Goal: Contribute content: Contribute content

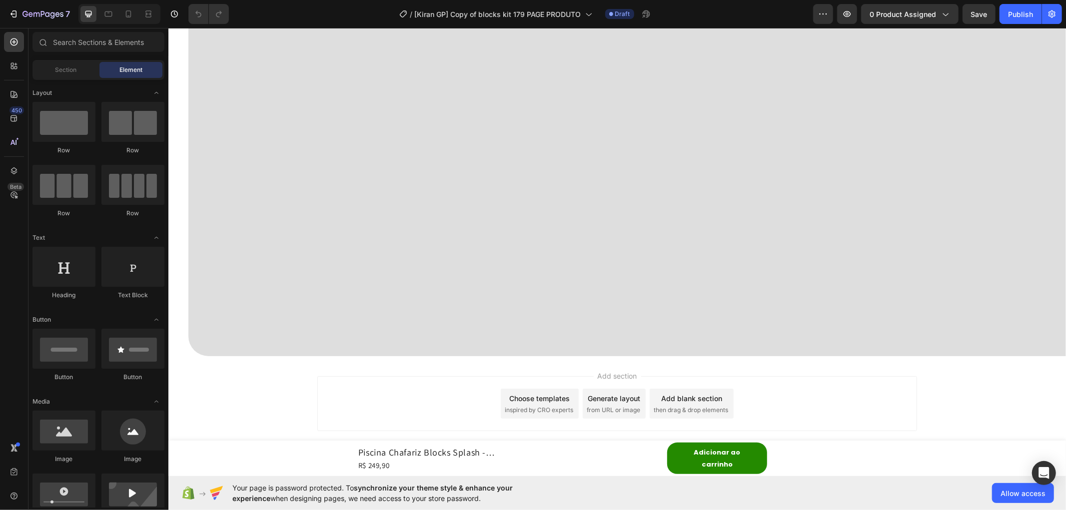
scroll to position [2500, 0]
click at [845, 10] on icon "button" at bounding box center [847, 14] width 10 height 10
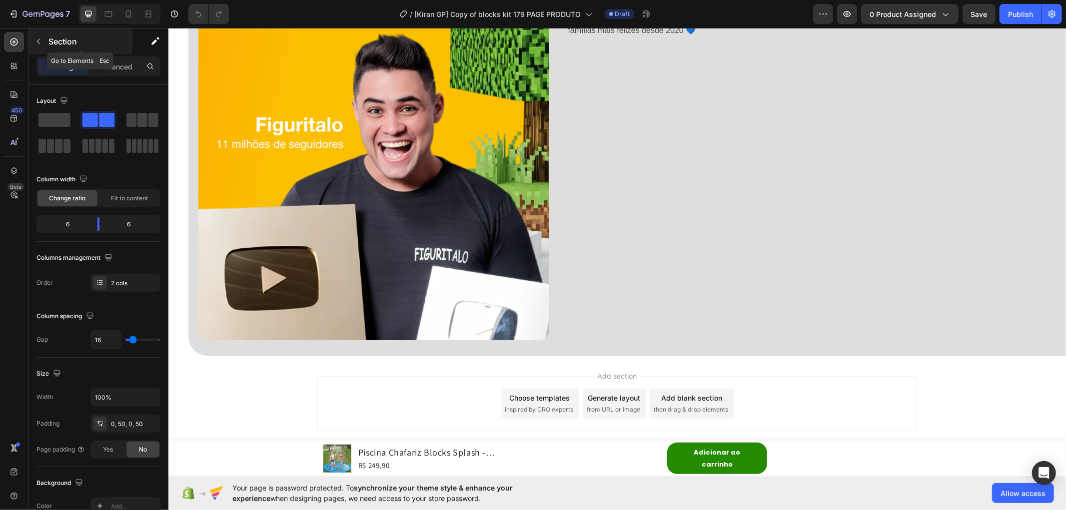
click at [42, 45] on button "button" at bounding box center [38, 41] width 16 height 16
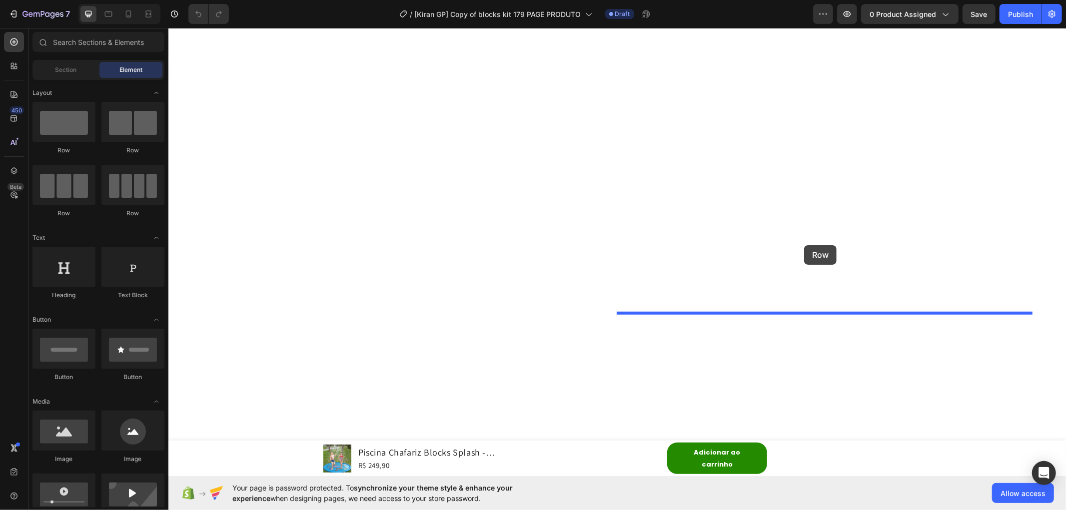
drag, startPoint x: 268, startPoint y: 167, endPoint x: 804, endPoint y: 245, distance: 541.0
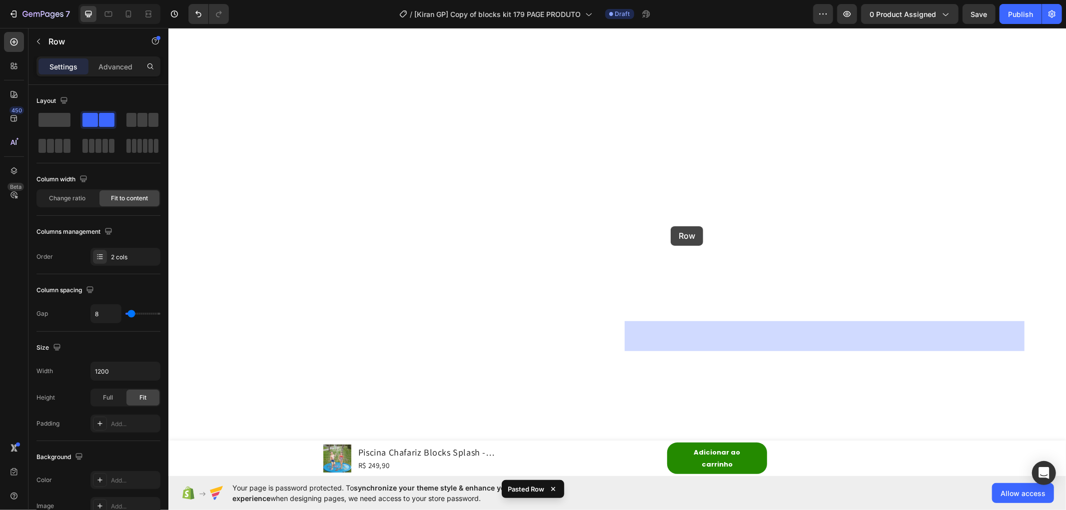
drag, startPoint x: 637, startPoint y: 249, endPoint x: 670, endPoint y: 226, distance: 40.9
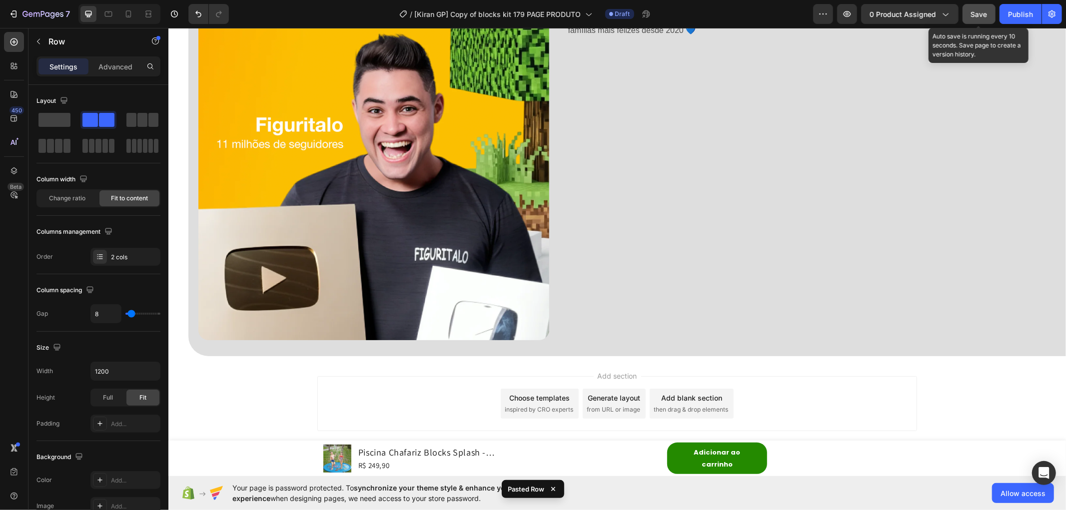
click at [971, 12] on span "Save" at bounding box center [979, 14] width 16 height 8
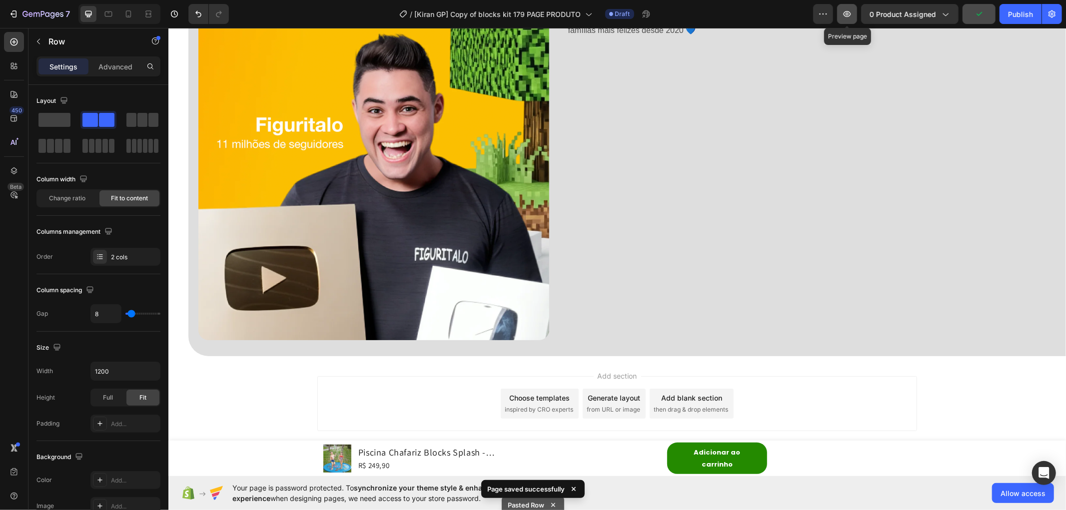
click at [854, 13] on button "button" at bounding box center [847, 14] width 20 height 20
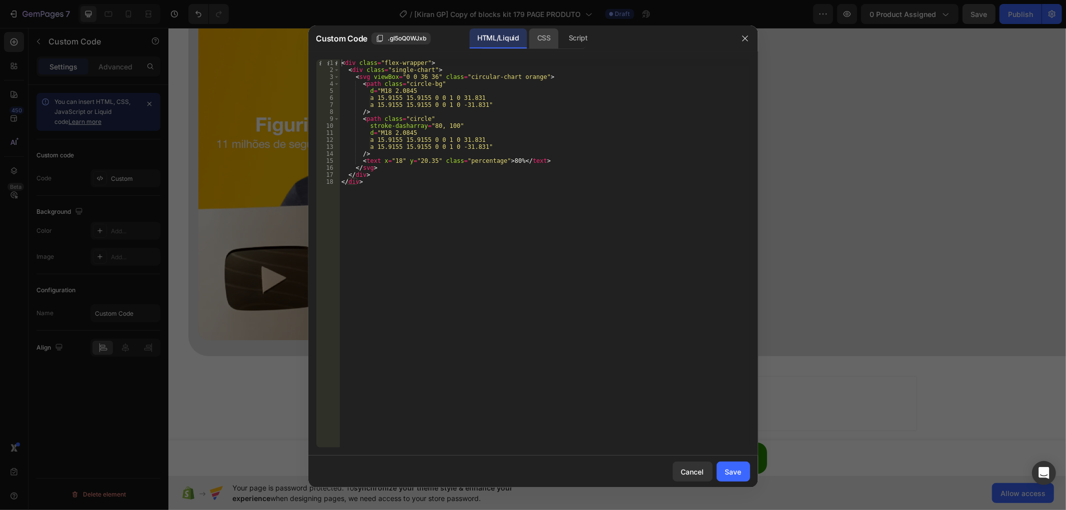
click at [536, 38] on div "CSS" at bounding box center [543, 38] width 29 height 20
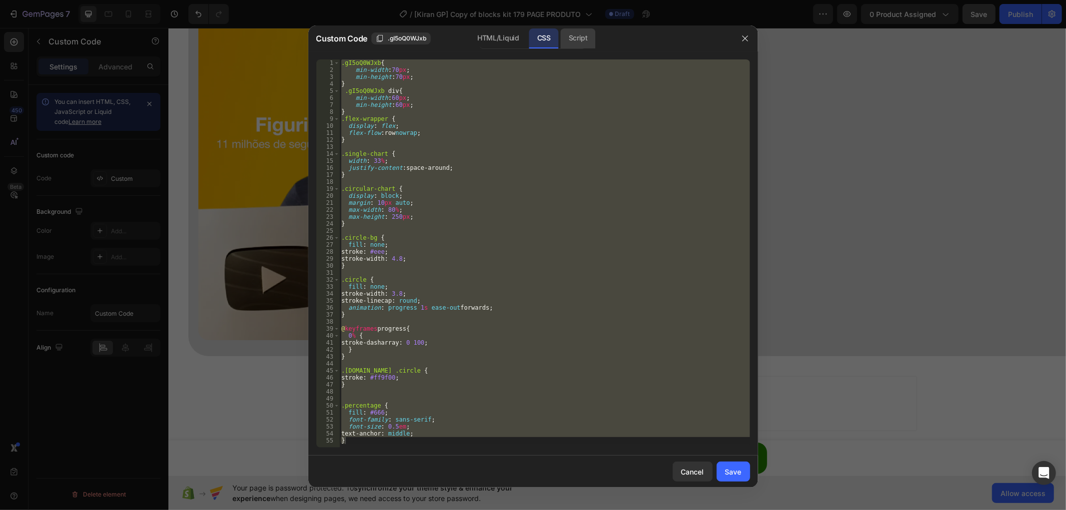
click at [585, 38] on div "Script" at bounding box center [578, 38] width 35 height 20
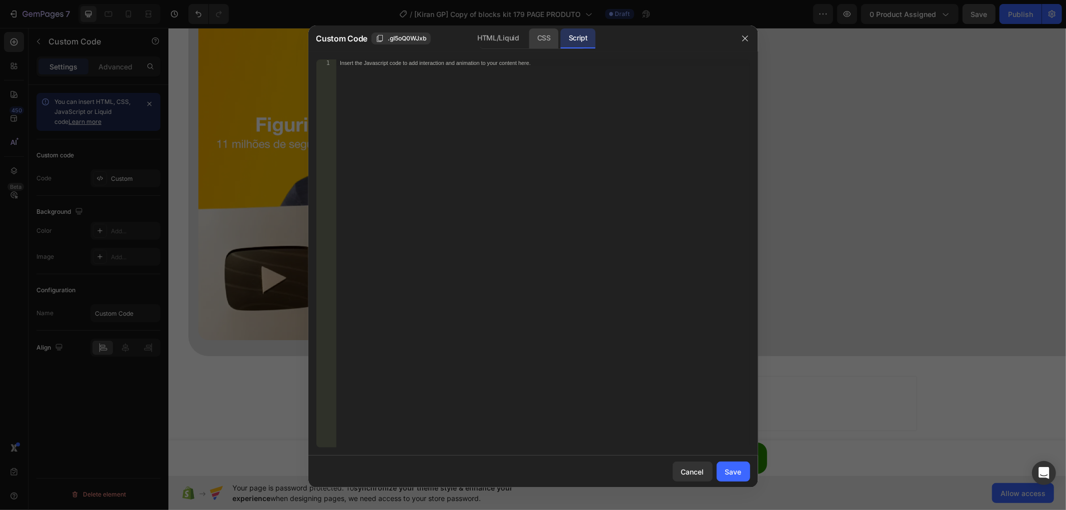
click at [537, 36] on div "CSS" at bounding box center [543, 38] width 29 height 20
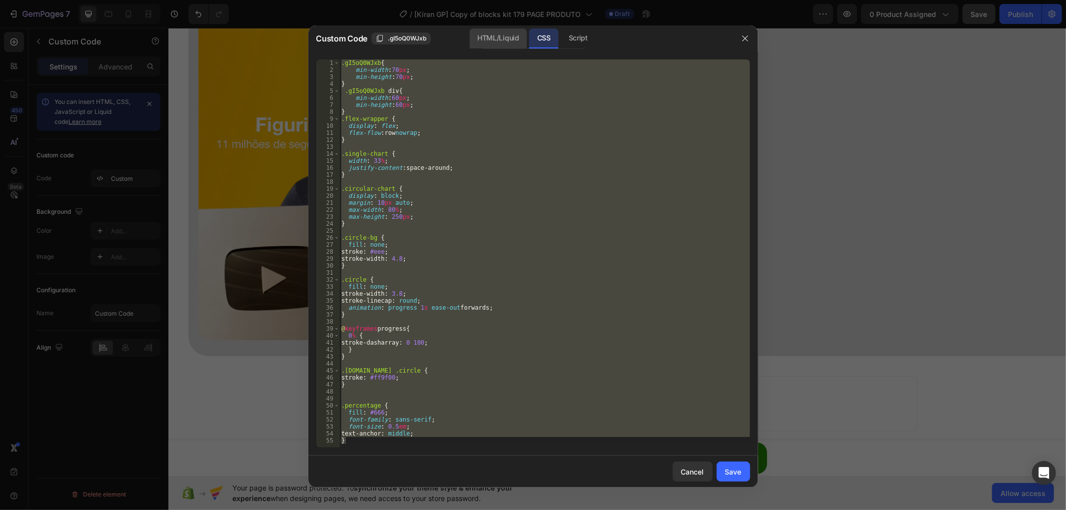
click at [497, 35] on div "HTML/Liquid" at bounding box center [497, 38] width 57 height 20
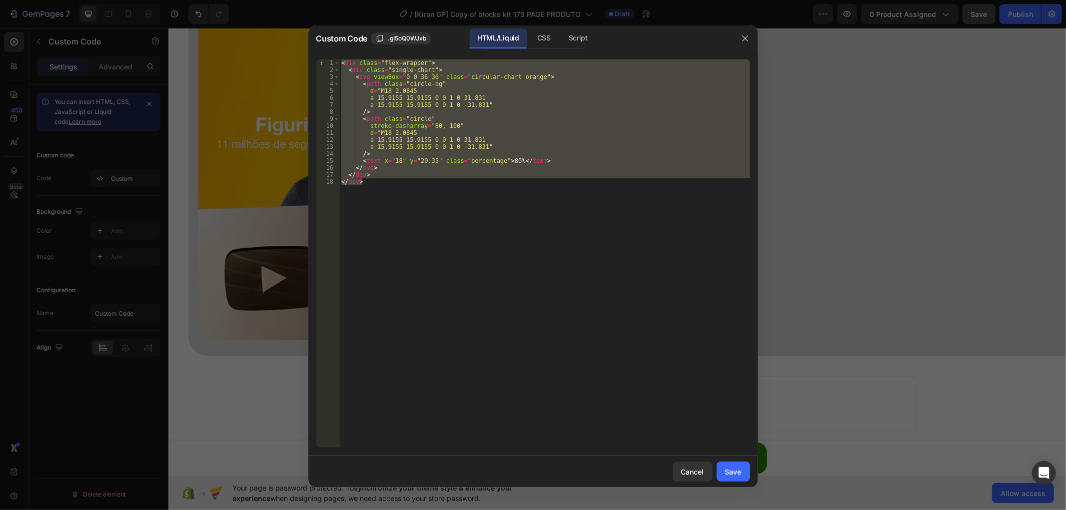
click at [465, 175] on div "< div class = "flex-wrapper" > < div class = "single-chart" > < svg viewBox = "…" at bounding box center [544, 253] width 411 height 388
click at [541, 37] on div "CSS" at bounding box center [543, 38] width 29 height 20
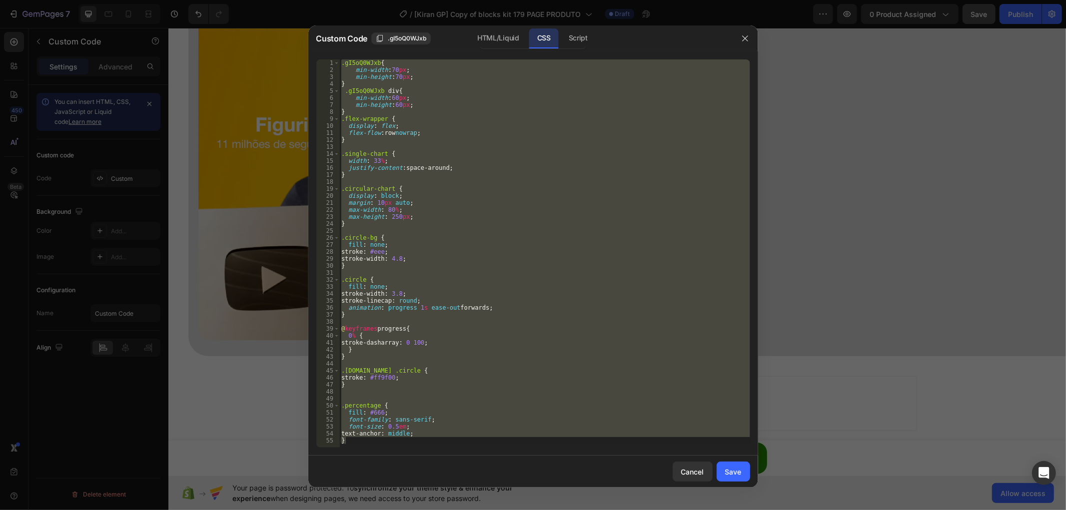
click at [505, 126] on div ".gI5oQ0WJxb { min-width : 70 px ; min-height : 70 px ; } .gI5oQ0WJxb div { min-…" at bounding box center [544, 253] width 411 height 388
click at [508, 41] on div "HTML/Liquid" at bounding box center [497, 38] width 57 height 20
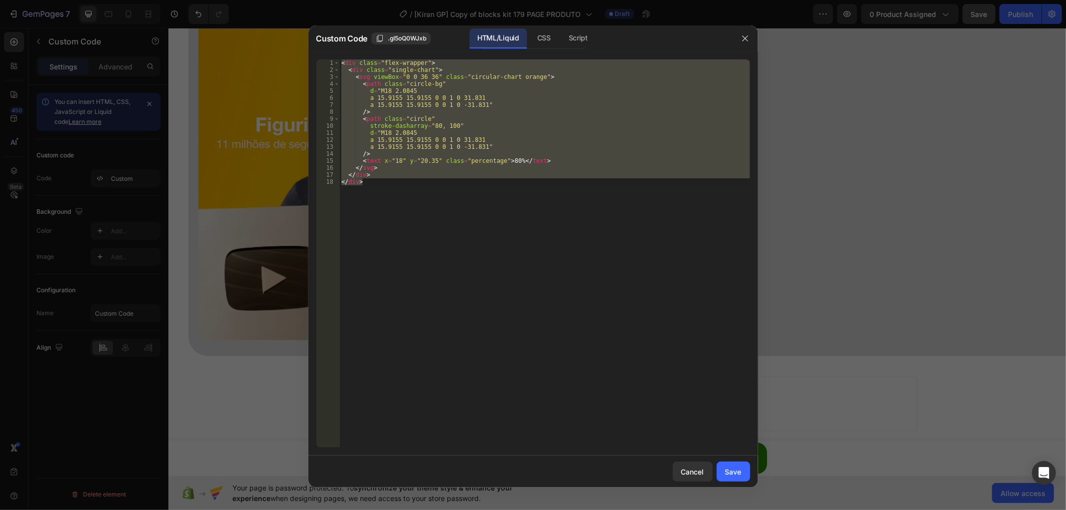
click at [458, 186] on div "< div class = "flex-wrapper" > < div class = "single-chart" > < svg viewBox = "…" at bounding box center [544, 253] width 411 height 388
type textarea "</div>"
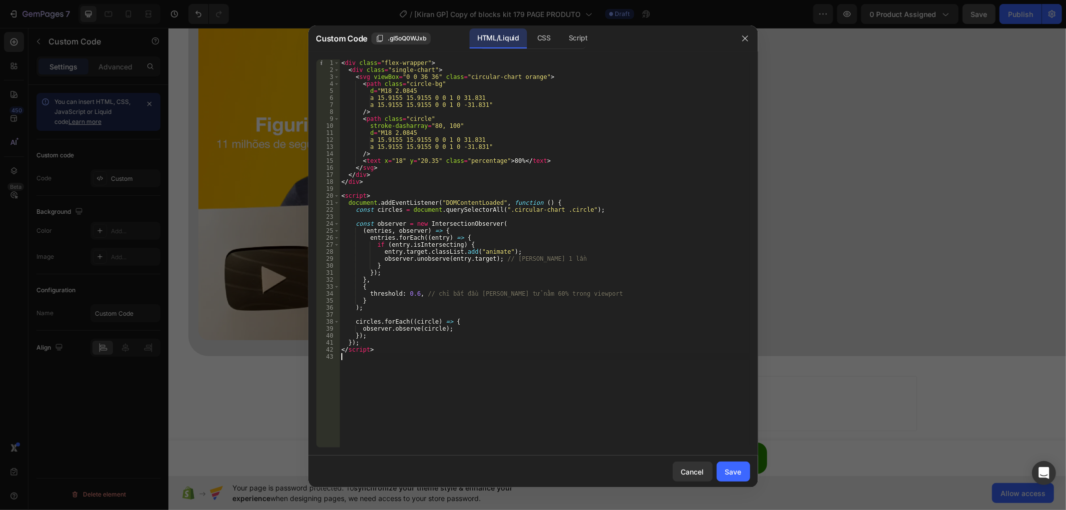
click at [510, 77] on div "< div class = "flex-wrapper" > < div class = "single-chart" > < svg viewBox = "…" at bounding box center [544, 260] width 411 height 402
click at [534, 36] on div "CSS" at bounding box center [543, 38] width 29 height 20
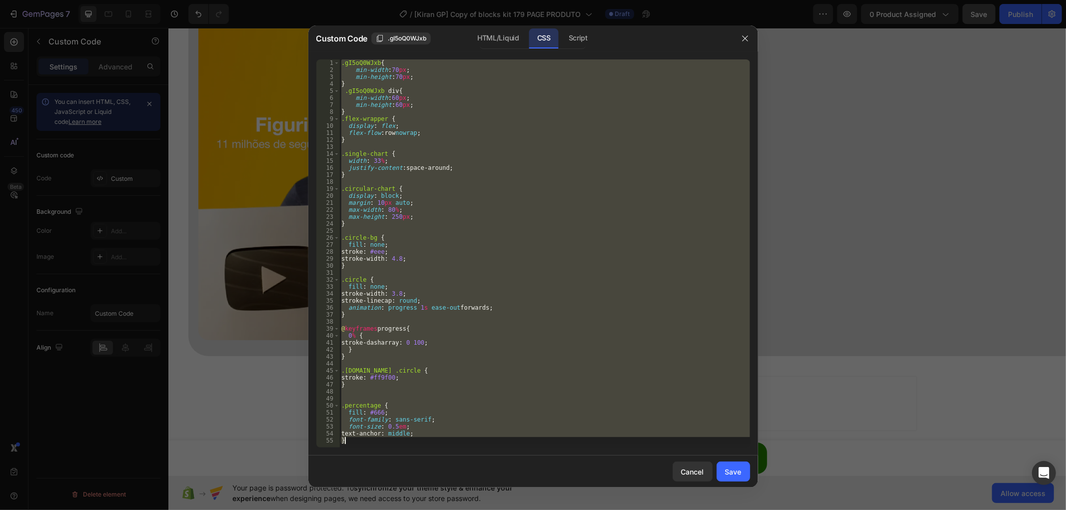
click at [350, 318] on div ".gI5oQ0WJxb { min-width : 70 px ; min-height : 70 px ; } .gI5oQ0WJxb div { min-…" at bounding box center [544, 253] width 411 height 388
type textarea "}"
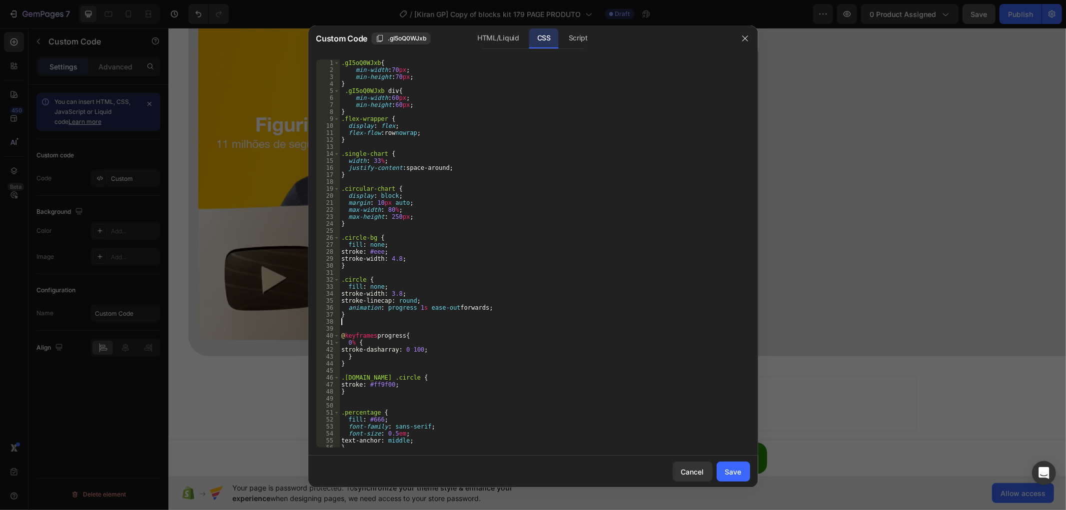
paste textarea "}"
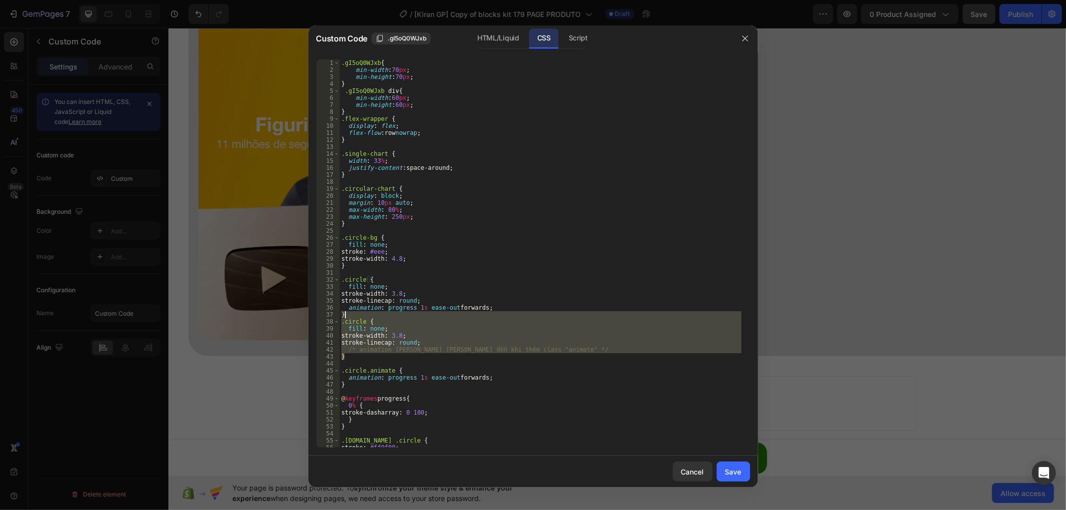
drag, startPoint x: 358, startPoint y: 360, endPoint x: 356, endPoint y: 315, distance: 45.6
click at [356, 315] on div ".gI5oQ0WJxb { min-width : 70 px ; min-height : 70 px ; } .gI5oQ0WJxb div { min-…" at bounding box center [540, 260] width 402 height 402
type textarea "}"
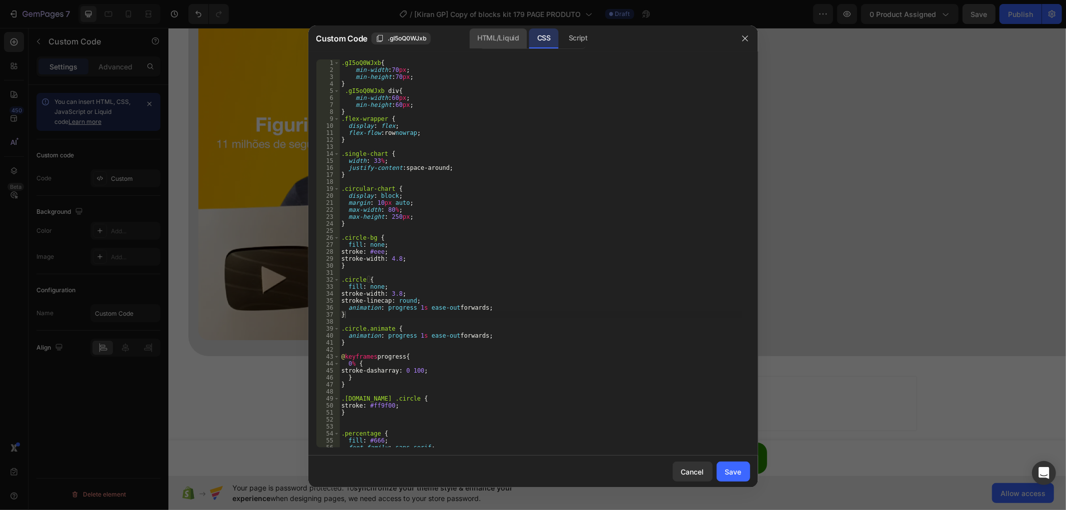
click at [505, 37] on div "HTML/Liquid" at bounding box center [497, 38] width 57 height 20
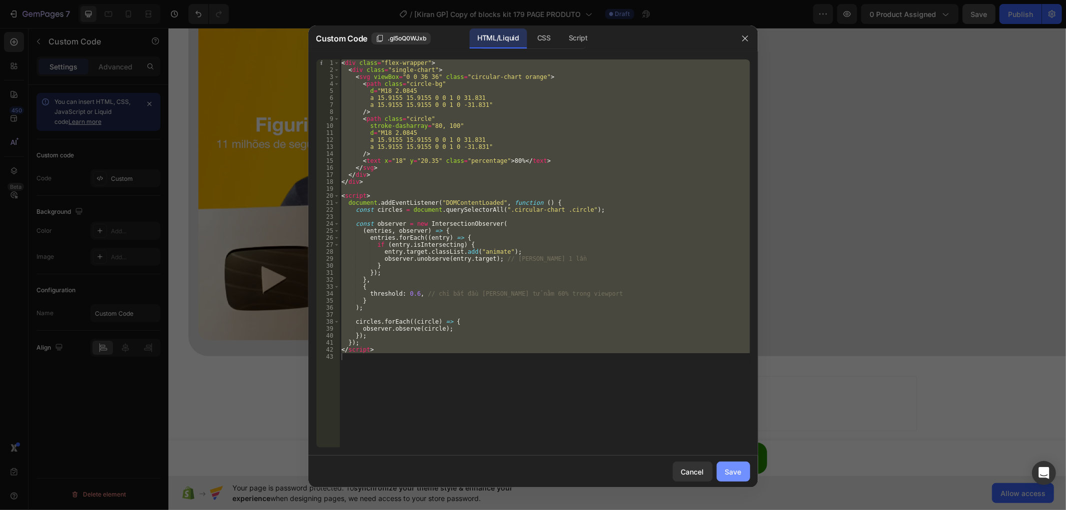
click at [725, 475] on div "Save" at bounding box center [733, 472] width 16 height 10
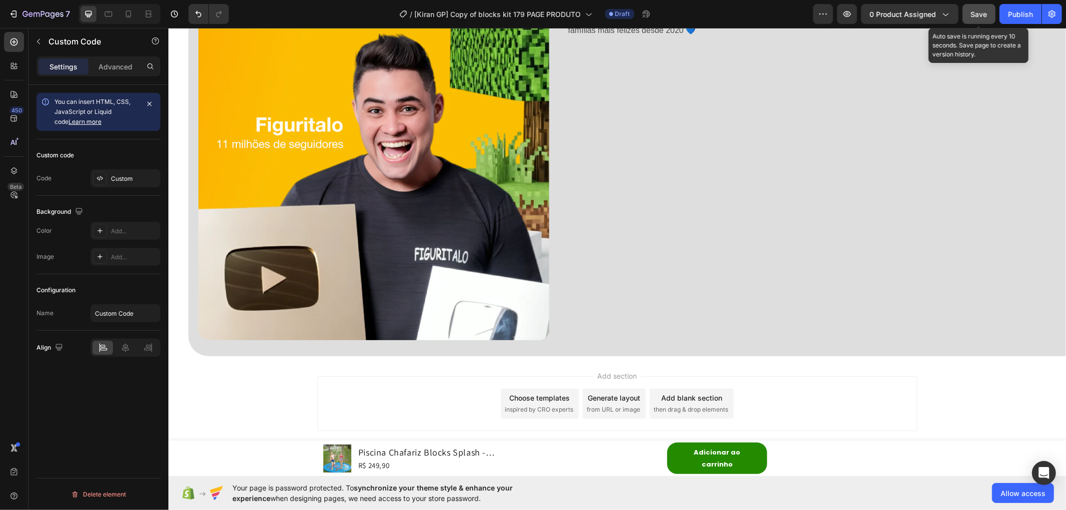
drag, startPoint x: 985, startPoint y: 15, endPoint x: 803, endPoint y: 6, distance: 181.7
click at [985, 15] on span "Save" at bounding box center [979, 14] width 16 height 8
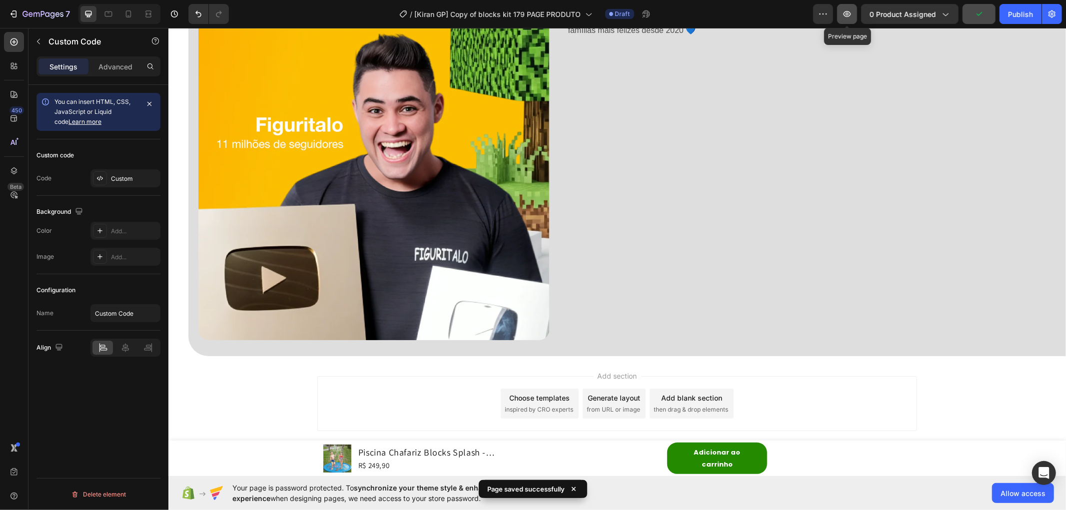
click at [846, 16] on icon "button" at bounding box center [847, 14] width 10 height 10
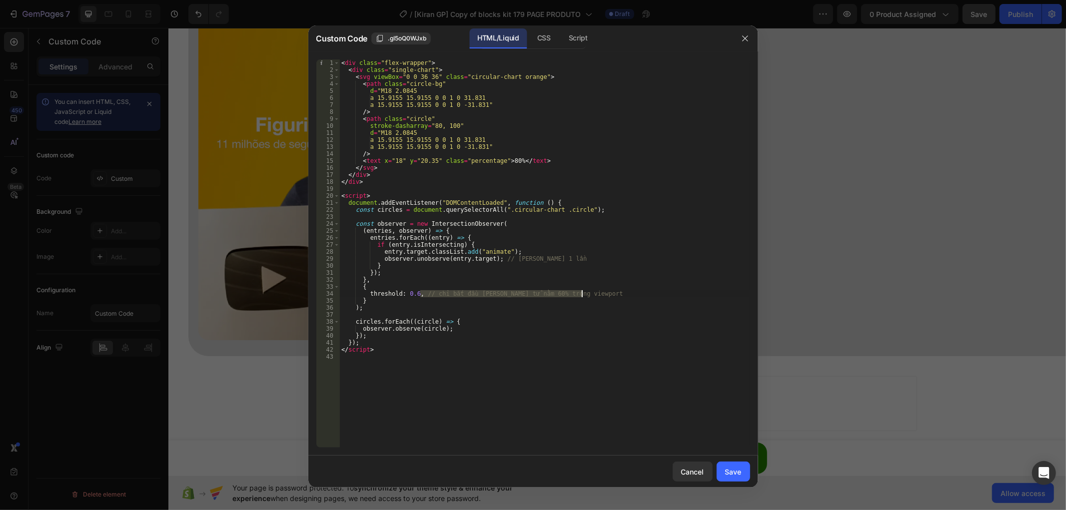
drag, startPoint x: 421, startPoint y: 296, endPoint x: 596, endPoint y: 291, distance: 175.1
click at [596, 291] on div "< div class = "flex-wrapper" > < div class = "single-chart" > < svg viewBox = "…" at bounding box center [544, 260] width 411 height 402
drag, startPoint x: 562, startPoint y: 256, endPoint x: 493, endPoint y: 258, distance: 69.5
click at [493, 258] on div "< div class = "flex-wrapper" > < div class = "single-chart" > < svg viewBox = "…" at bounding box center [544, 260] width 411 height 402
type textarea "observer.unobserve([DOMAIN_NAME]);"
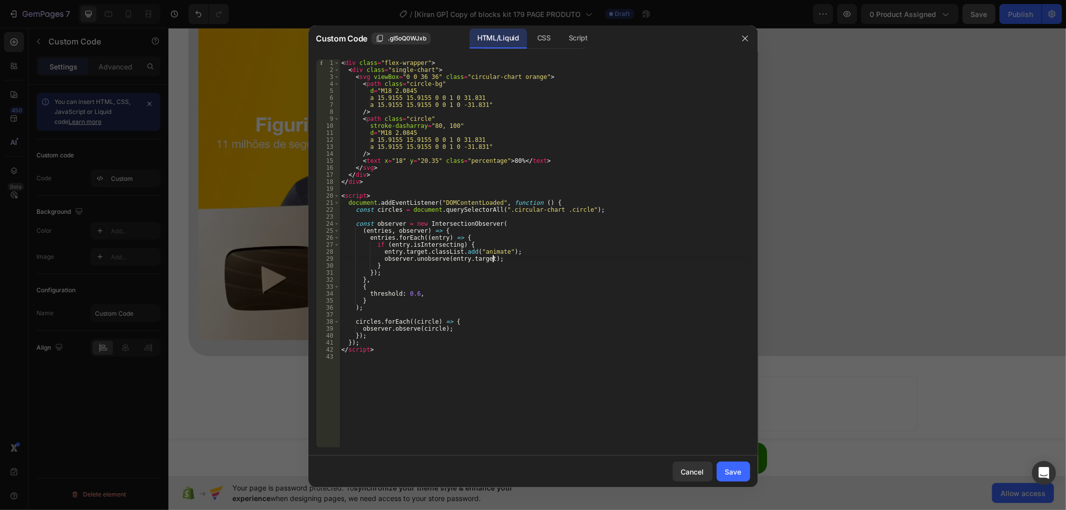
click at [566, 258] on div "< div class = "flex-wrapper" > < div class = "single-chart" > < svg viewBox = "…" at bounding box center [544, 260] width 411 height 402
click at [735, 476] on div "Save" at bounding box center [733, 472] width 16 height 10
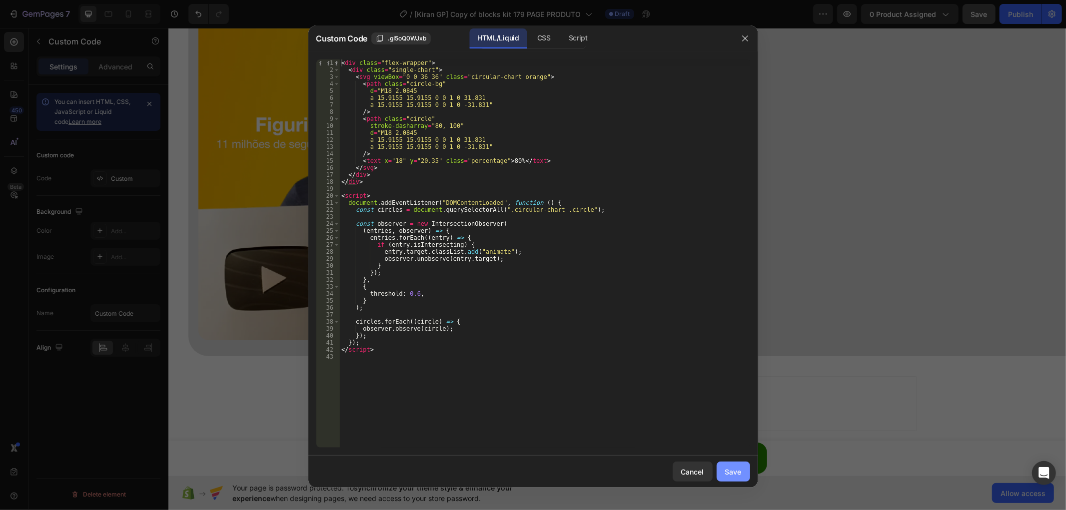
click at [744, 466] on button "Save" at bounding box center [733, 472] width 33 height 20
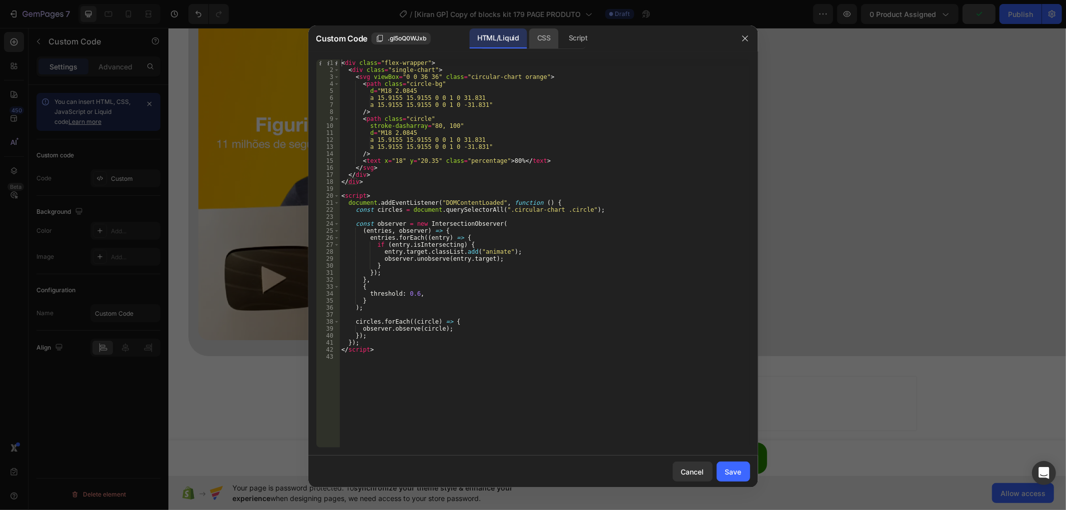
click at [537, 42] on div "CSS" at bounding box center [543, 38] width 29 height 20
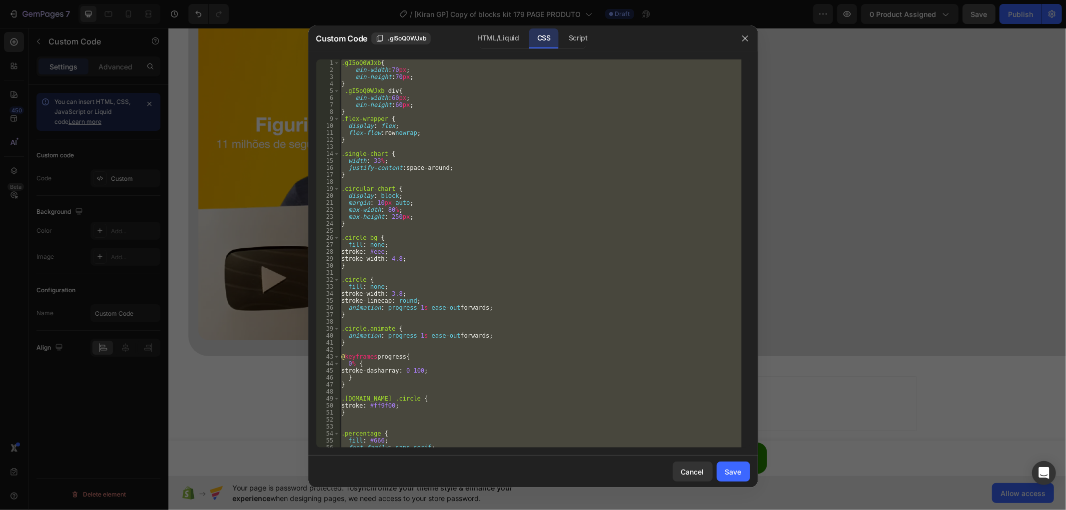
click at [350, 103] on div ".gI5oQ0WJxb { min-width : 70 px ; min-height : 70 px ; } .gI5oQ0WJxb div { min-…" at bounding box center [540, 253] width 402 height 388
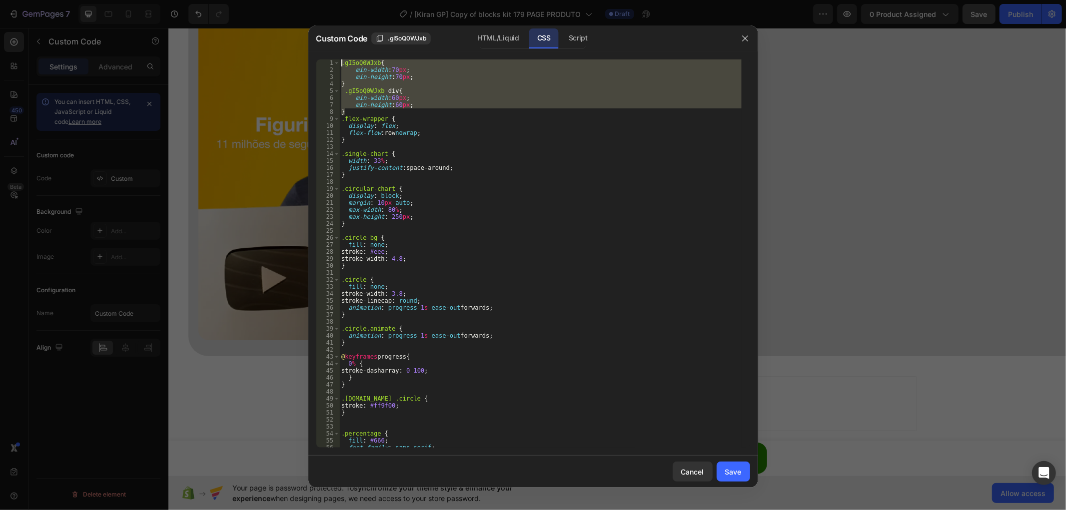
drag, startPoint x: 347, startPoint y: 111, endPoint x: 343, endPoint y: 68, distance: 42.7
click at [337, 56] on div "min-height:60px; 1 2 3 4 5 6 7 8 9 10 11 12 13 14 15 16 17 18 19 20 21 22 23 24…" at bounding box center [533, 253] width 450 height 404
click at [383, 85] on div ".gI5oQ0WJxb { min-width : 70 px ; min-height : 70 px ; } .gI5oQ0WJxb div { min-…" at bounding box center [540, 253] width 402 height 388
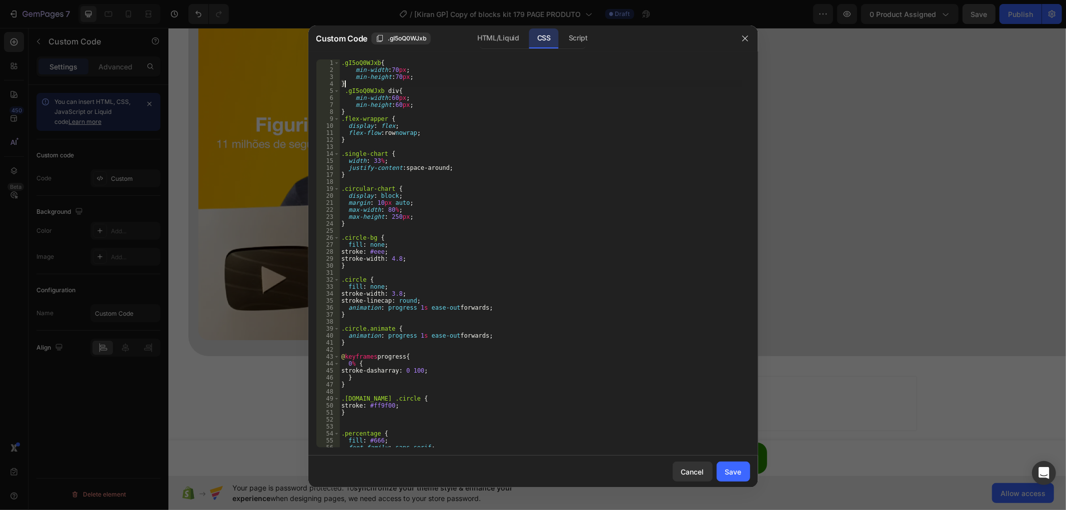
click at [399, 125] on div ".gI5oQ0WJxb { min-width : 70 px ; min-height : 70 px ; } .gI5oQ0WJxb div { min-…" at bounding box center [540, 260] width 402 height 402
click at [397, 142] on div ".gI5oQ0WJxb { min-width : 70 px ; min-height : 70 px ; } .gI5oQ0WJxb div { min-…" at bounding box center [540, 260] width 402 height 402
type textarea "}"
click at [731, 466] on button "Save" at bounding box center [733, 472] width 33 height 20
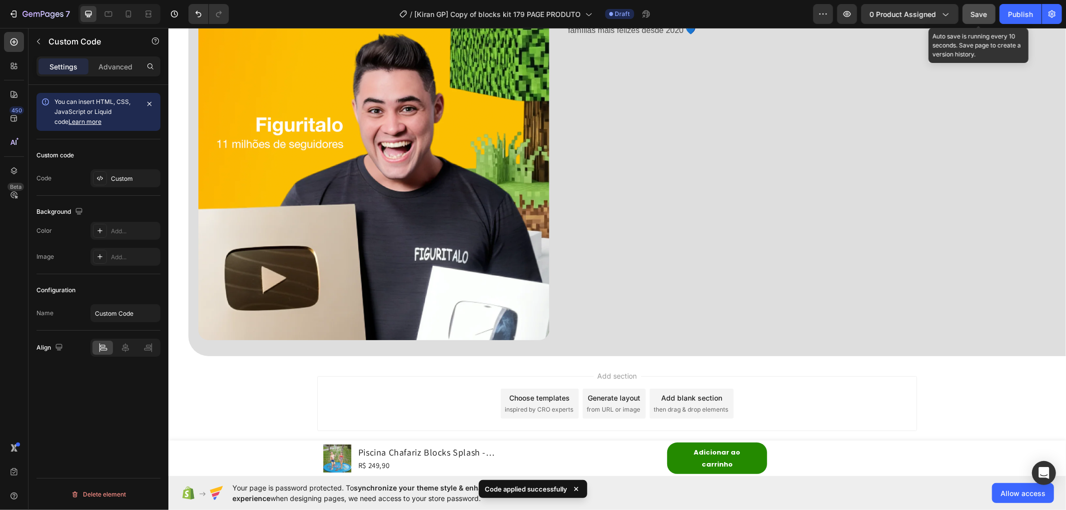
click at [971, 14] on span "Save" at bounding box center [979, 14] width 16 height 8
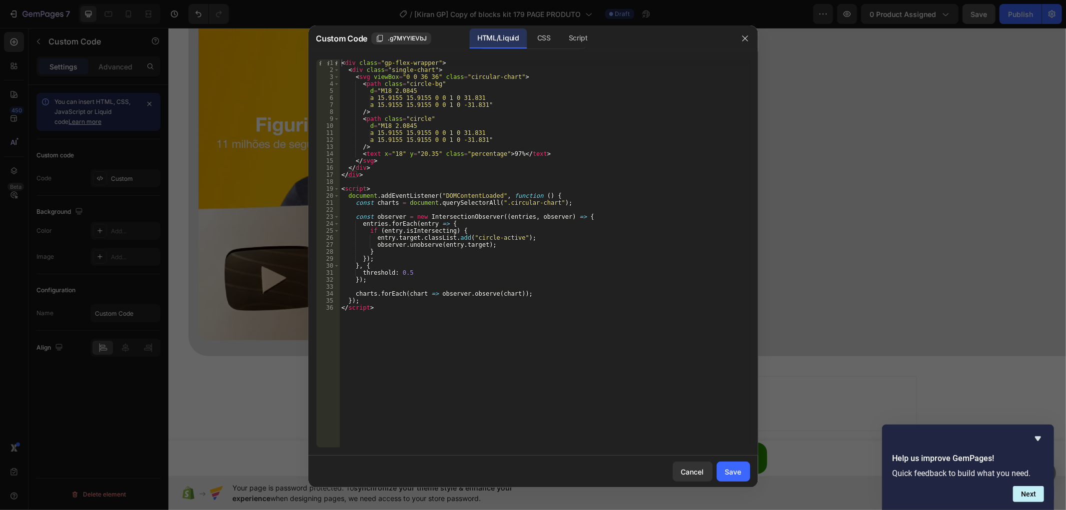
click at [977, 11] on div at bounding box center [533, 255] width 1066 height 510
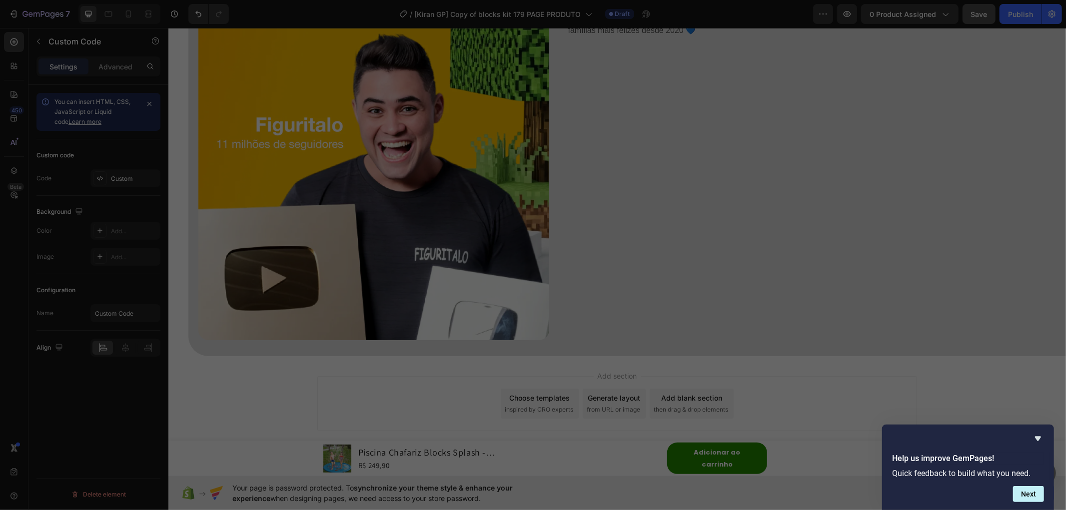
click at [977, 11] on div at bounding box center [533, 255] width 1066 height 510
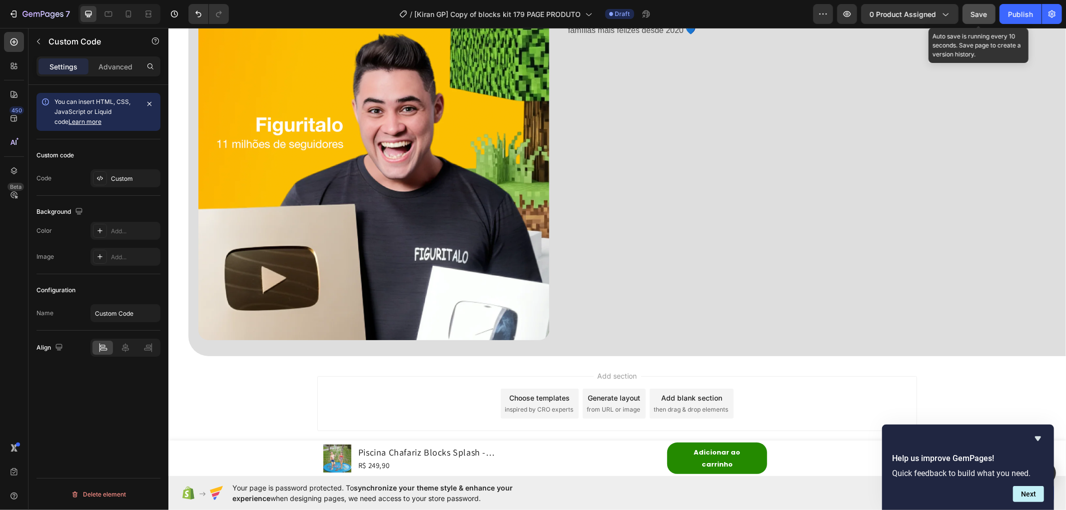
click at [977, 11] on span "Save" at bounding box center [979, 14] width 16 height 8
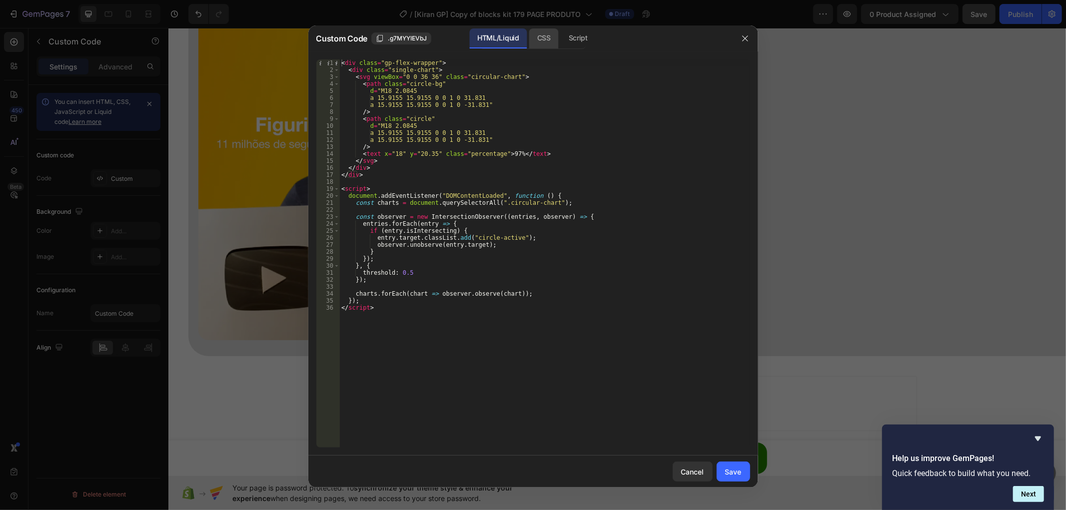
click at [542, 35] on div "CSS" at bounding box center [543, 38] width 29 height 20
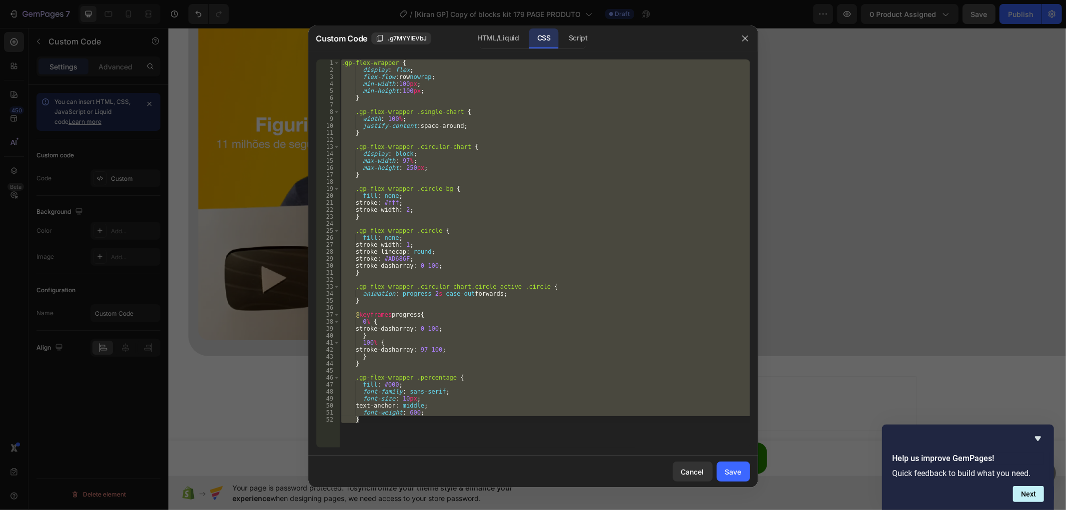
click at [480, 195] on div ".gp-flex-wrapper { display : flex ; flex-flow : row nowrap ; min-width : 100 px…" at bounding box center [544, 253] width 411 height 388
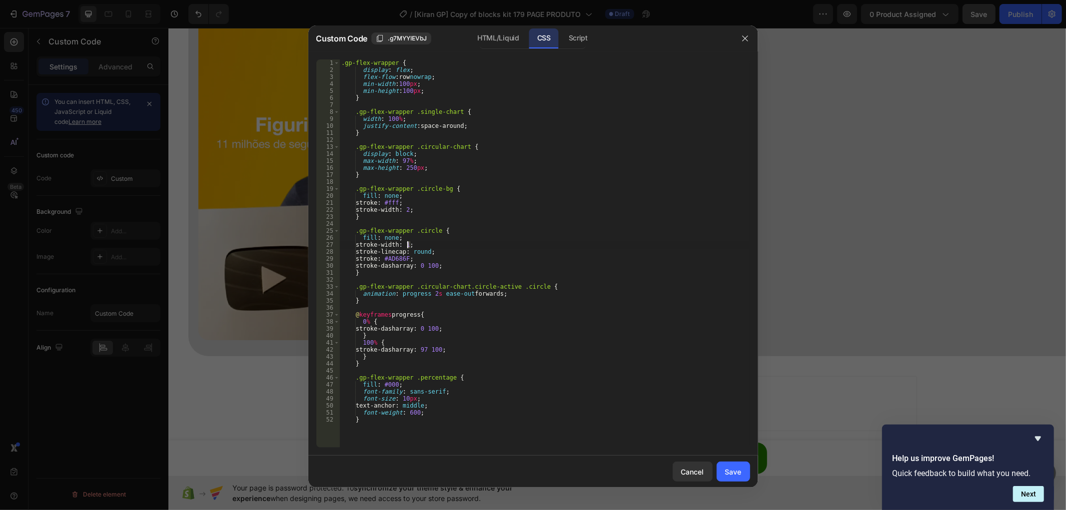
click at [408, 246] on div ".gp-flex-wrapper { display : flex ; flex-flow : row nowrap ; min-width : 100 px…" at bounding box center [544, 260] width 411 height 402
click at [408, 209] on div ".gp-flex-wrapper { display : flex ; flex-flow : row nowrap ; min-width : 100 px…" at bounding box center [544, 260] width 411 height 402
click at [649, 361] on div ".gp-flex-wrapper { display : flex ; flex-flow : row nowrap ; min-width : 100 px…" at bounding box center [544, 260] width 411 height 402
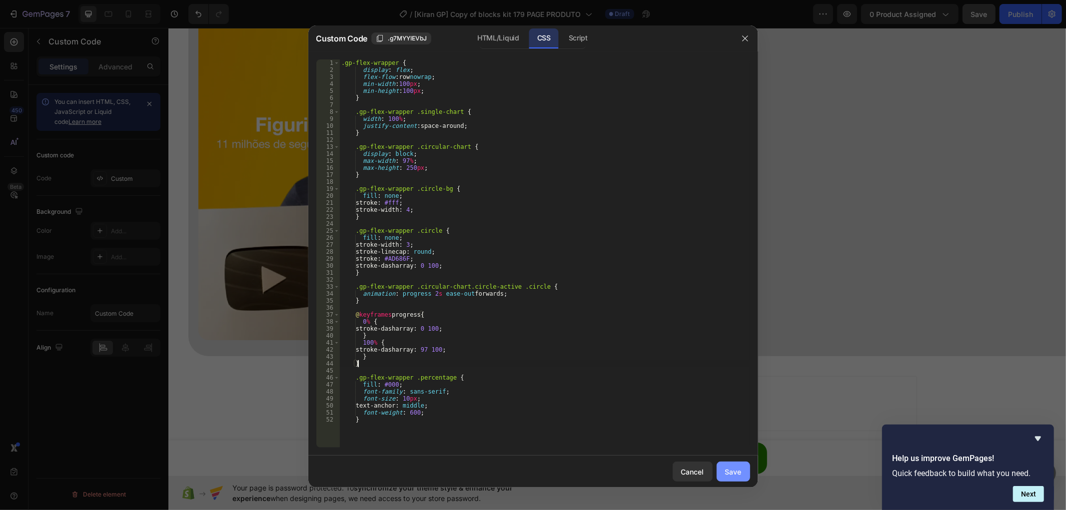
type textarea "}"
click at [730, 467] on div "Save" at bounding box center [733, 472] width 16 height 10
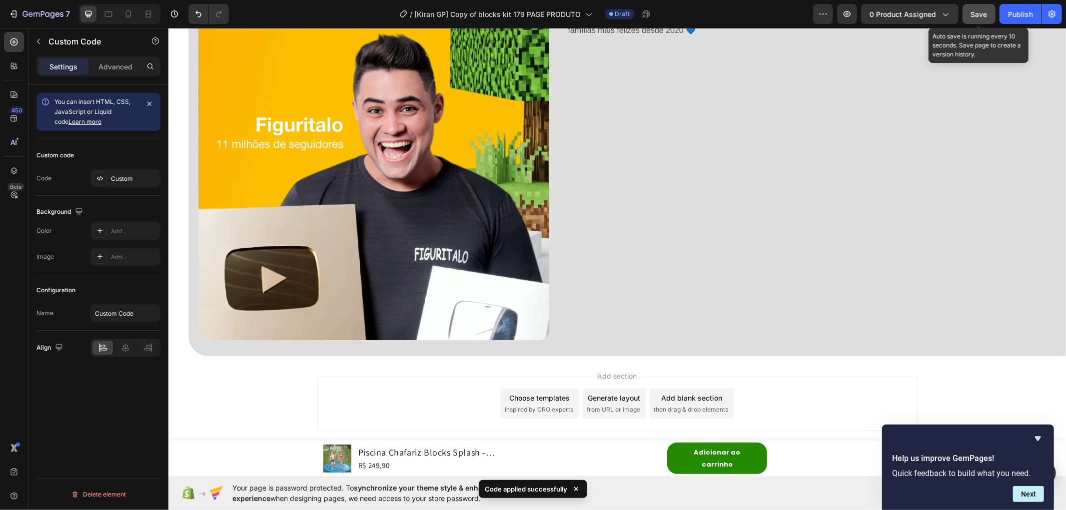
click at [977, 22] on button "Save" at bounding box center [979, 14] width 33 height 20
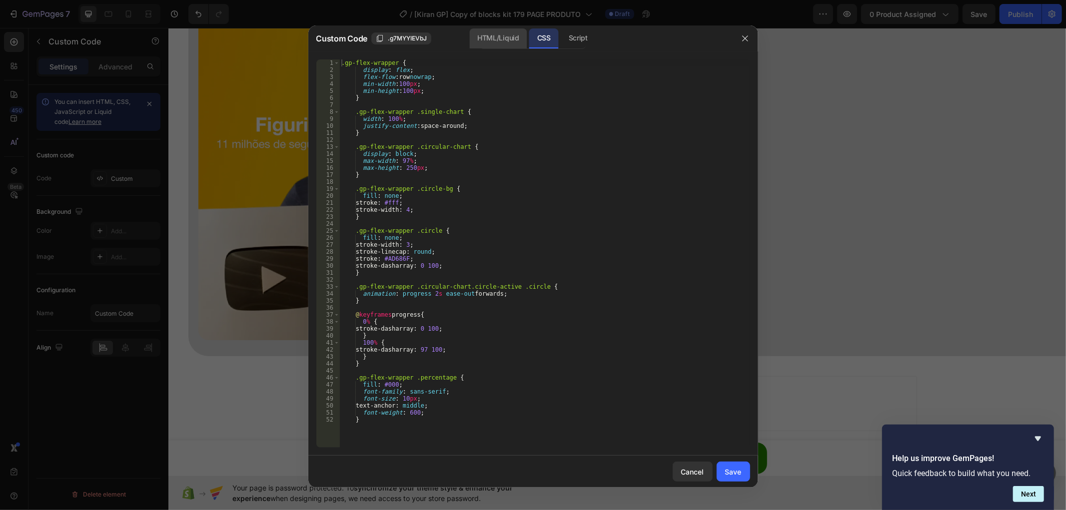
click at [502, 36] on div "HTML/Liquid" at bounding box center [497, 38] width 57 height 20
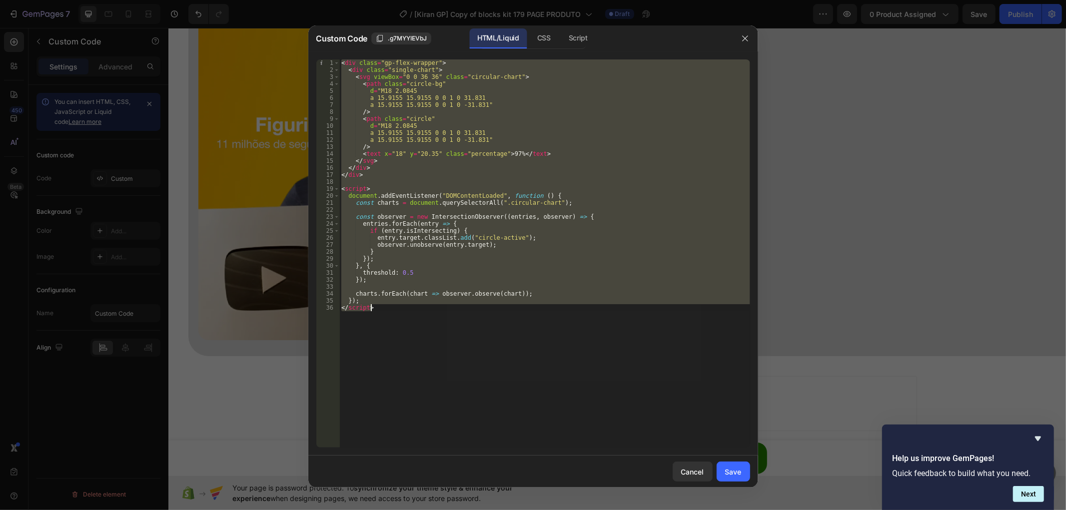
click at [571, 173] on div "< div class = "gp-flex-wrapper" > < div class = "single-chart" > < svg viewBox …" at bounding box center [544, 253] width 411 height 388
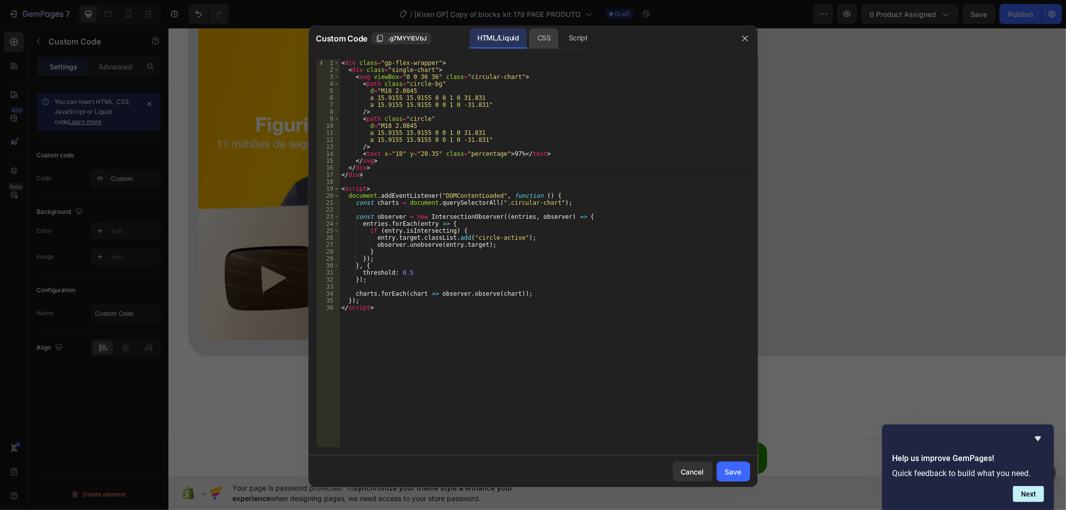
click at [548, 36] on div "CSS" at bounding box center [543, 38] width 29 height 20
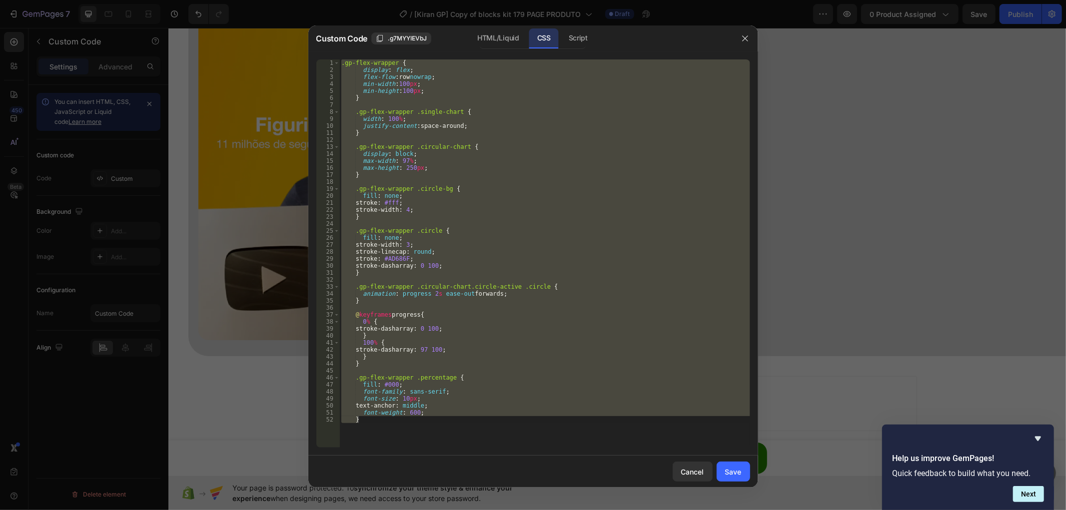
click at [441, 246] on div ".gp-flex-wrapper { display : flex ; flex-flow : row nowrap ; min-width : 100 px…" at bounding box center [544, 253] width 411 height 388
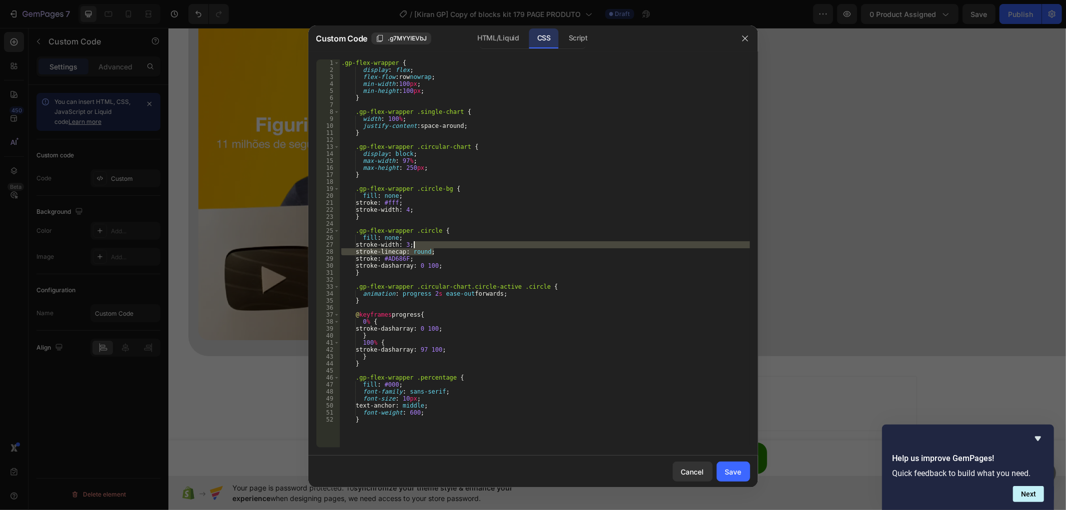
click at [436, 247] on div ".gp-flex-wrapper { display : flex ; flex-flow : row nowrap ; min-width : 100 px…" at bounding box center [544, 260] width 411 height 402
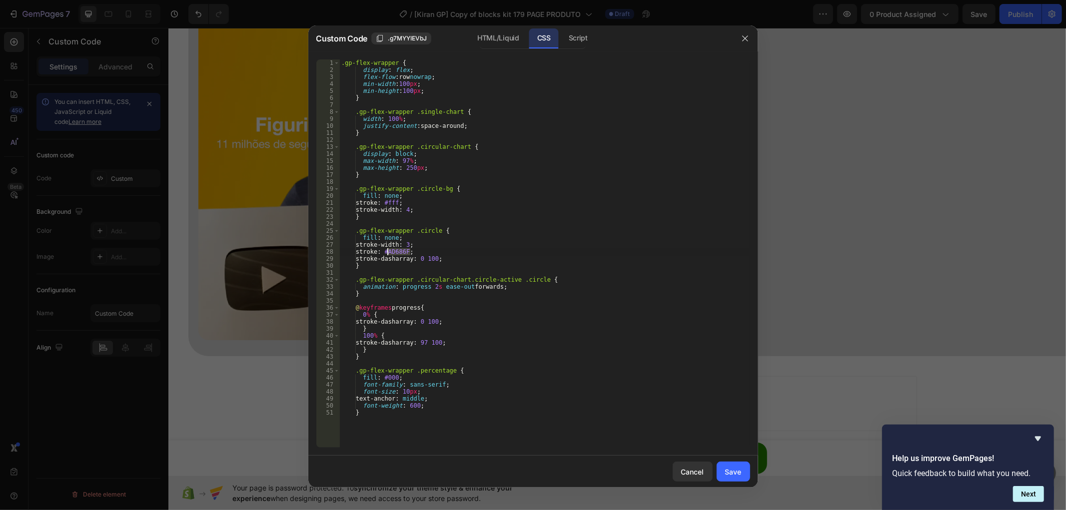
drag, startPoint x: 410, startPoint y: 251, endPoint x: 388, endPoint y: 252, distance: 22.0
click at [388, 252] on div ".gp-flex-wrapper { display : flex ; flex-flow : row nowrap ; min-width : 100 px…" at bounding box center [544, 260] width 411 height 402
paste textarea "065844"
click at [498, 43] on div "HTML/Liquid" at bounding box center [497, 38] width 57 height 20
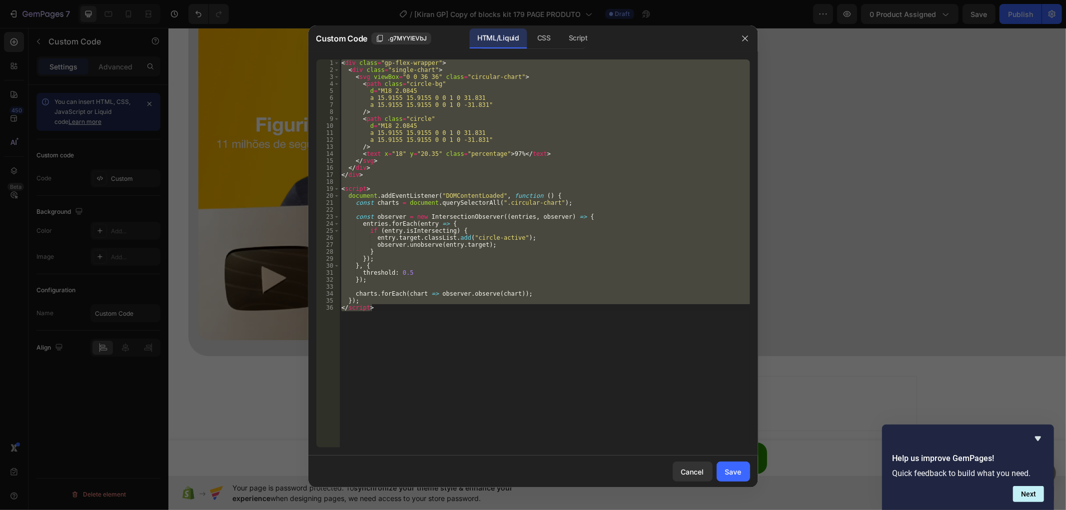
click at [497, 146] on div "< div class = "gp-flex-wrapper" > < div class = "single-chart" > < svg viewBox …" at bounding box center [544, 253] width 411 height 388
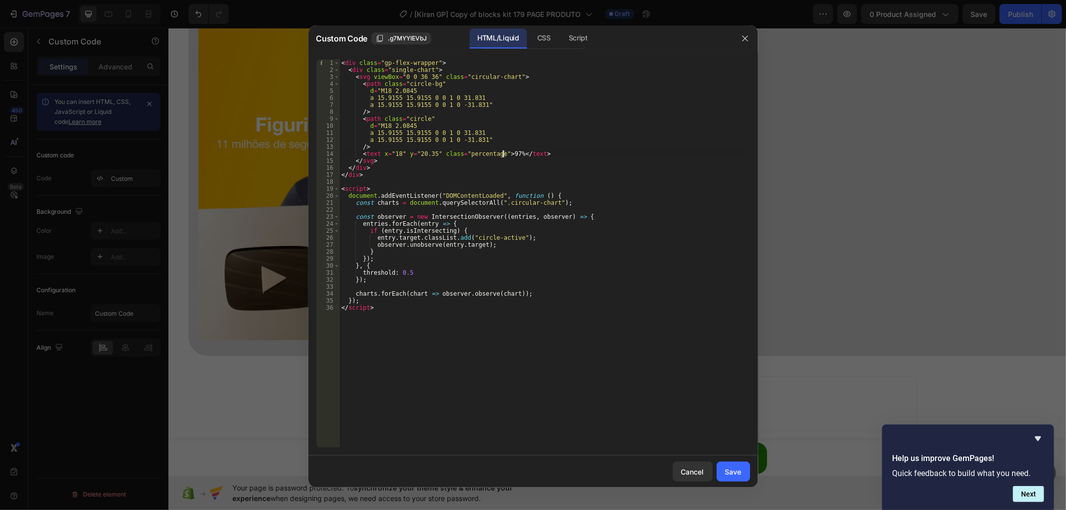
click at [503, 151] on div "< div class = "gp-flex-wrapper" > < div class = "single-chart" > < svg viewBox …" at bounding box center [544, 260] width 411 height 402
click at [533, 39] on div "CSS" at bounding box center [543, 38] width 29 height 20
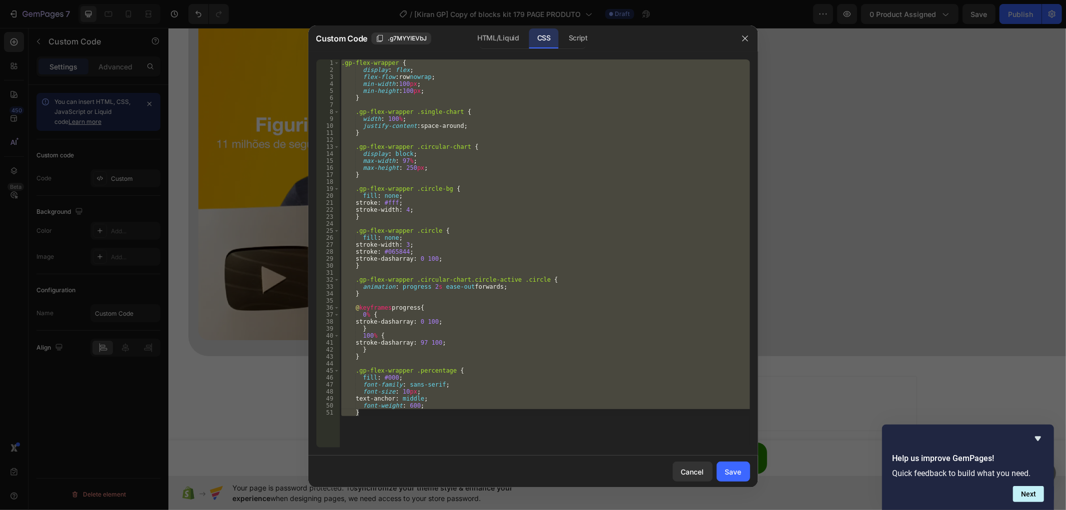
type textarea "font-weight: 600; }"
click at [473, 183] on div ".gp-flex-wrapper { display : flex ; flex-flow : row nowrap ; min-width : 100 px…" at bounding box center [544, 253] width 411 height 388
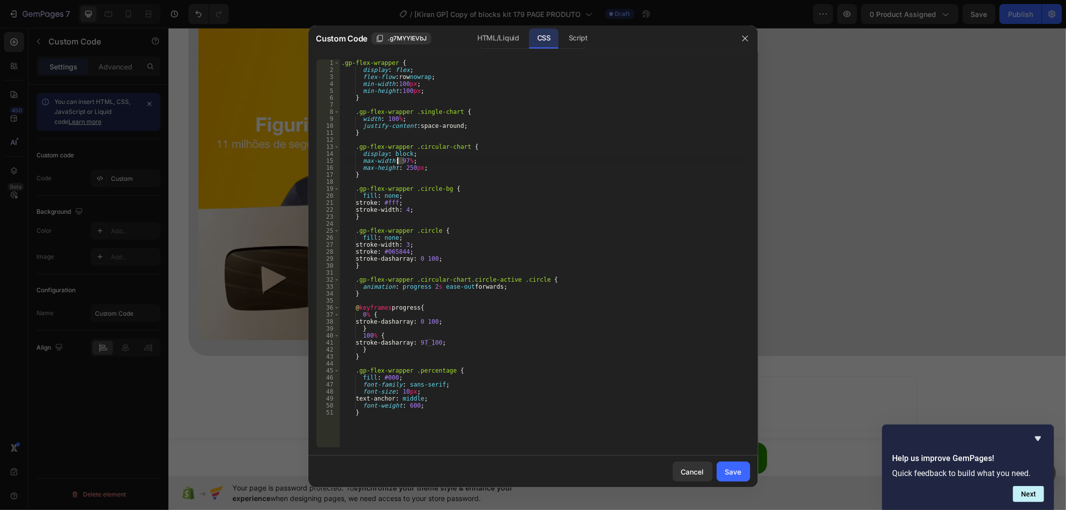
click at [399, 158] on div ".gp-flex-wrapper { display : flex ; flex-flow : row nowrap ; min-width : 100 px…" at bounding box center [544, 260] width 411 height 402
click at [473, 193] on div ".gp-flex-wrapper { display : flex ; flex-flow : row nowrap ; min-width : 100 px…" at bounding box center [544, 260] width 411 height 402
type textarea "fill: none;"
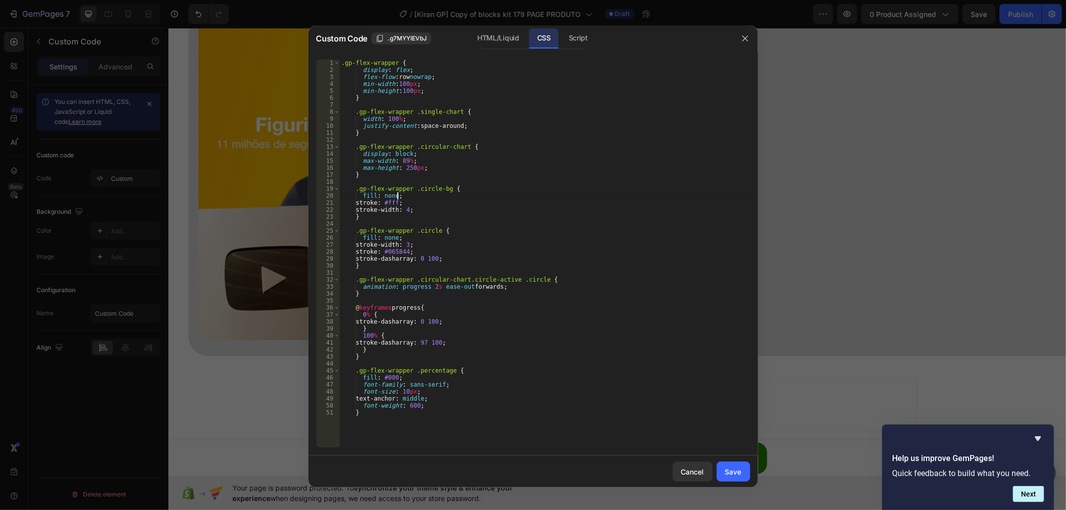
drag, startPoint x: 726, startPoint y: 468, endPoint x: 744, endPoint y: 435, distance: 37.1
click at [726, 468] on div "Save" at bounding box center [733, 472] width 16 height 10
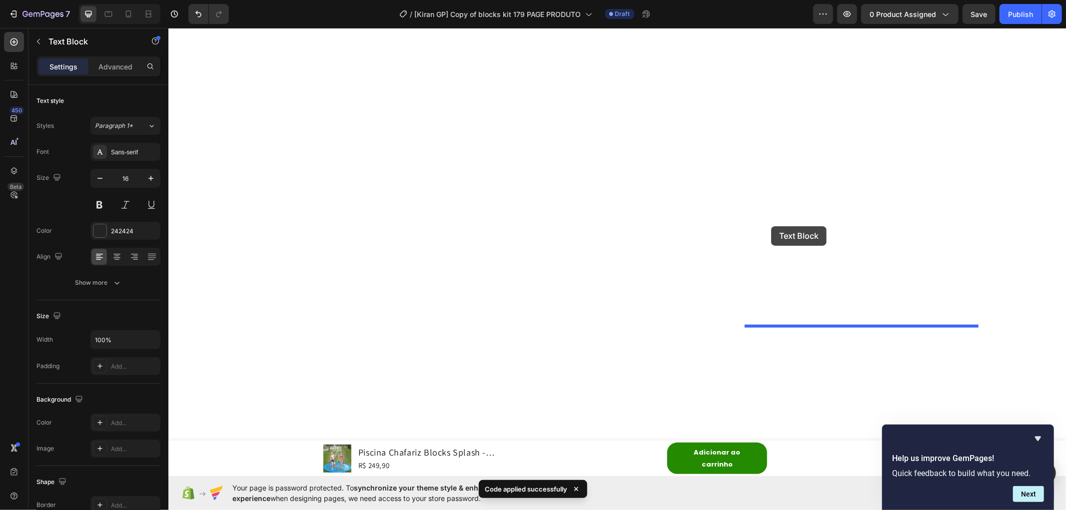
drag, startPoint x: 745, startPoint y: 183, endPoint x: 771, endPoint y: 226, distance: 50.0
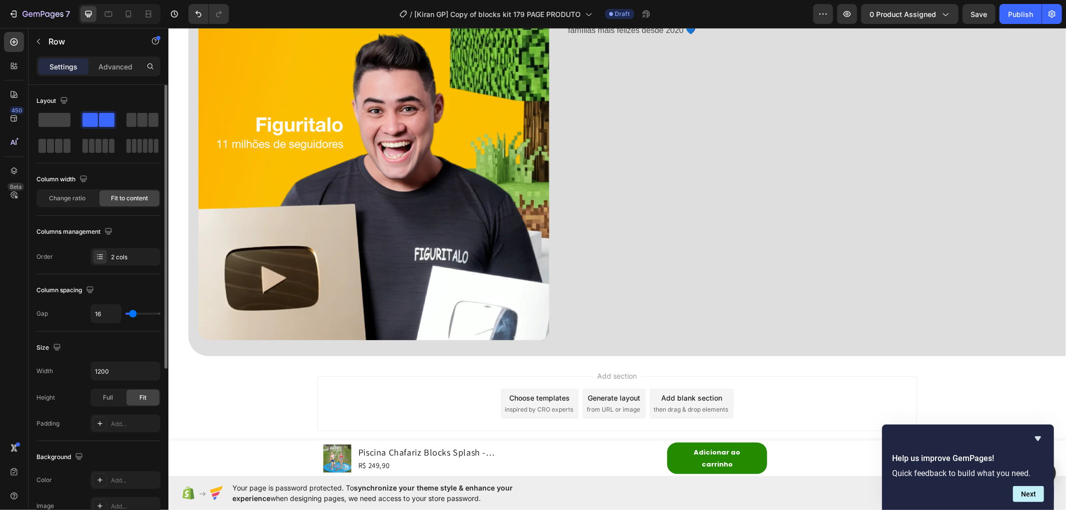
scroll to position [270, 0]
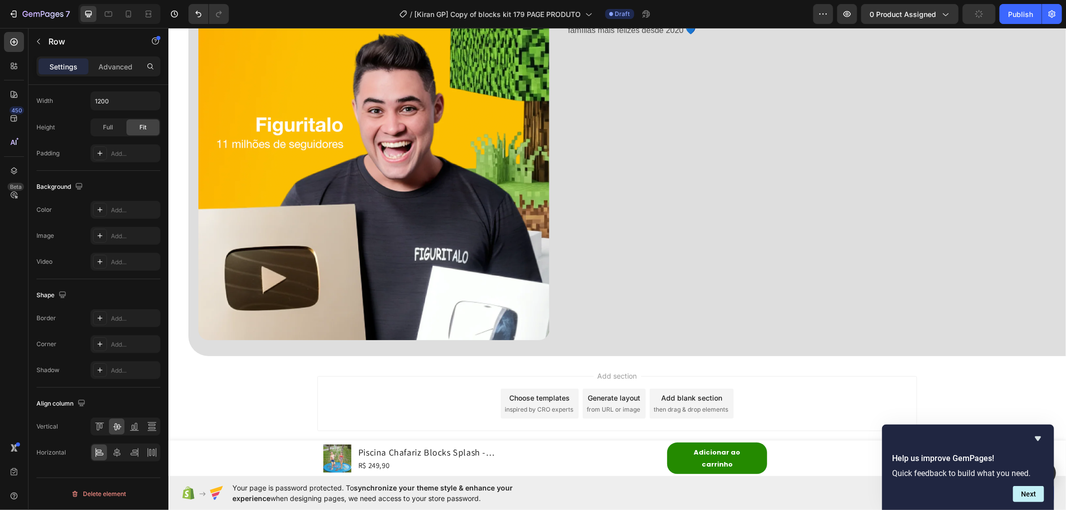
click at [972, 11] on span "Save" at bounding box center [979, 14] width 16 height 8
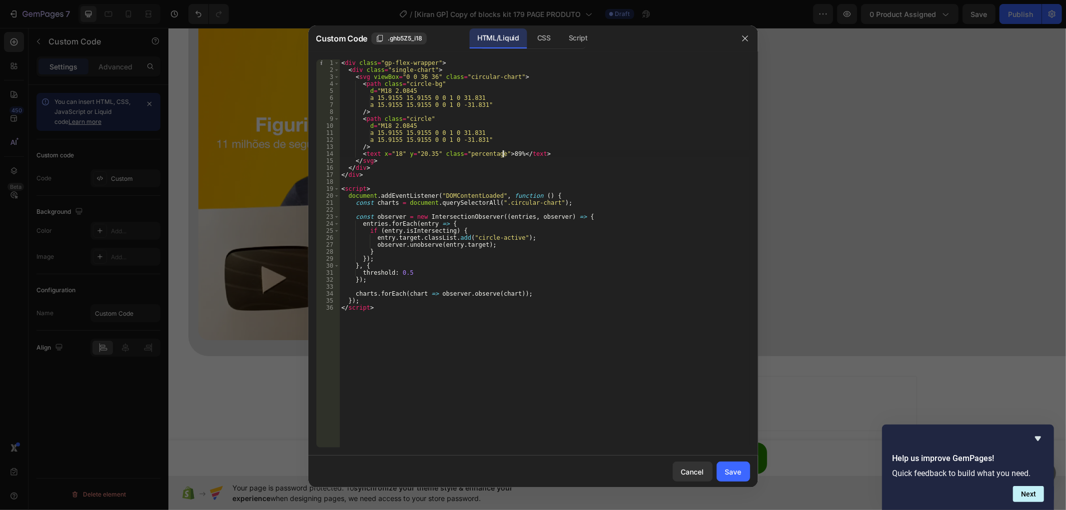
click at [502, 153] on div "< div class = "gp-flex-wrapper" > < div class = "single-chart" > < svg viewBox …" at bounding box center [544, 260] width 411 height 402
click at [533, 36] on div "CSS" at bounding box center [543, 38] width 29 height 20
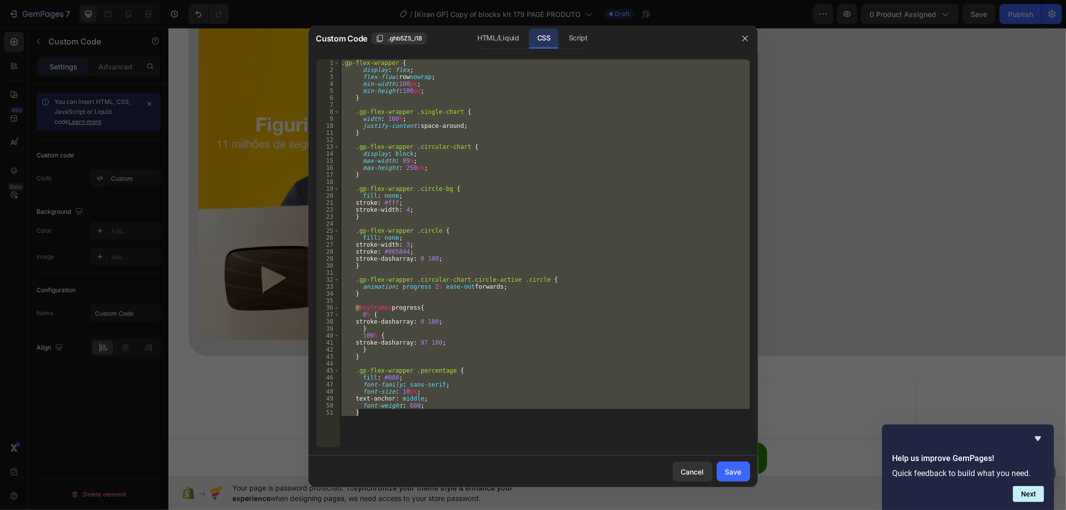
click at [403, 158] on div ".gp-flex-wrapper { display : flex ; flex-flow : row nowrap ; min-width : 100 px…" at bounding box center [544, 253] width 411 height 388
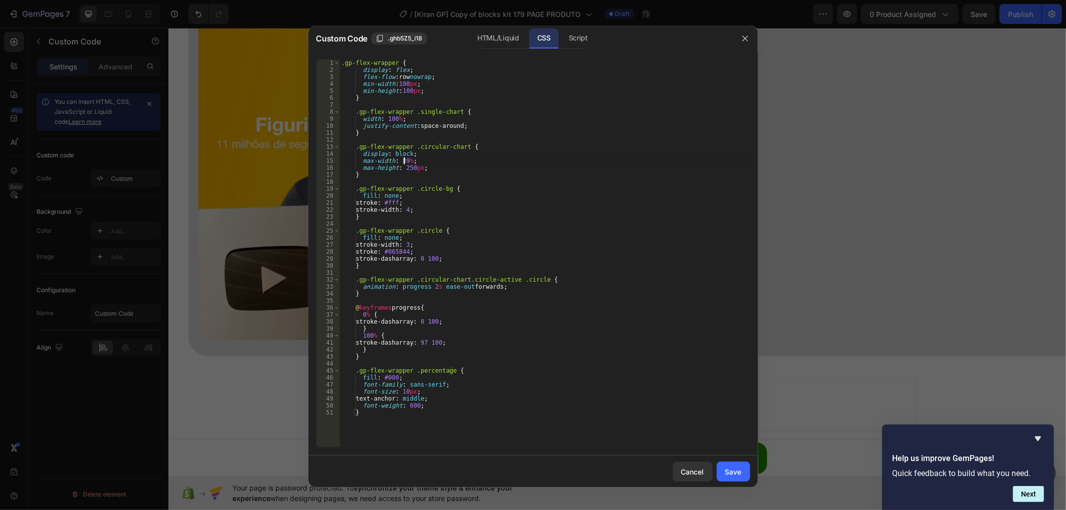
scroll to position [0, 5]
click at [401, 159] on div ".gp-flex-wrapper { display : flex ; flex-flow : row nowrap ; min-width : 100 px…" at bounding box center [544, 260] width 411 height 402
type textarea "max-width: 81%;"
click at [723, 468] on button "Save" at bounding box center [733, 472] width 33 height 20
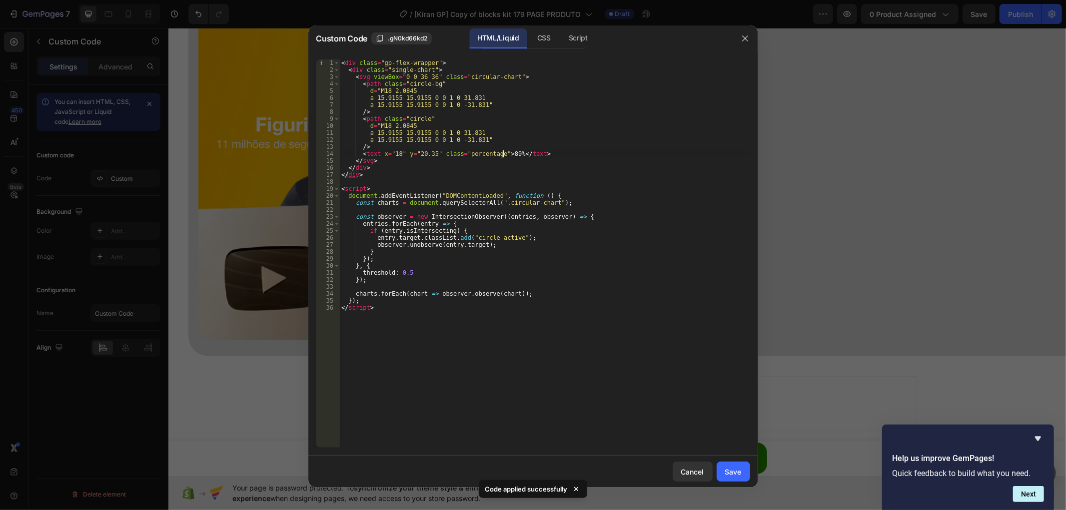
click at [503, 152] on div "< div class = "gp-flex-wrapper" > < div class = "single-chart" > < svg viewBox …" at bounding box center [544, 260] width 411 height 402
click at [505, 154] on div "< div class = "gp-flex-wrapper" > < div class = "single-chart" > < svg viewBox …" at bounding box center [544, 260] width 411 height 402
click at [546, 34] on div "CSS" at bounding box center [543, 38] width 29 height 20
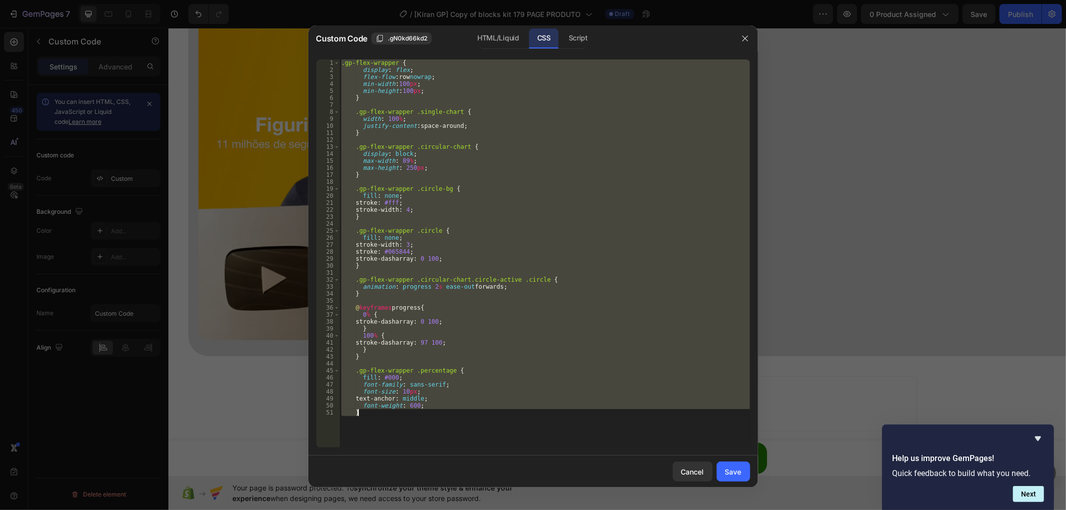
click at [400, 158] on div ".gp-flex-wrapper { display : flex ; flex-flow : row nowrap ; min-width : 100 px…" at bounding box center [544, 253] width 411 height 388
click at [400, 158] on div ".gp-flex-wrapper { display : flex ; flex-flow : row nowrap ; min-width : 100 px…" at bounding box center [544, 260] width 411 height 402
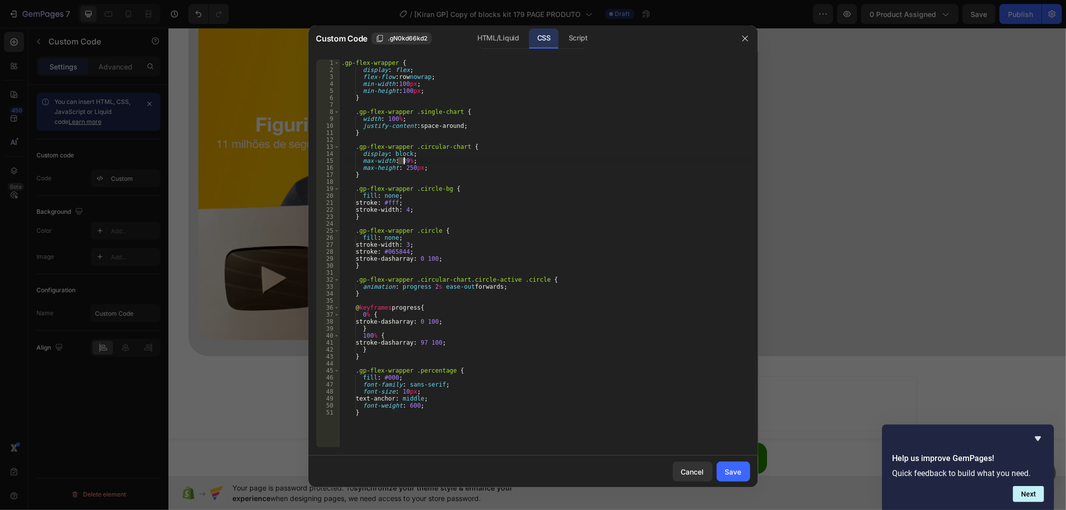
paste textarea "91"
type textarea "max-width: 91%;"
click at [740, 478] on button "Save" at bounding box center [733, 472] width 33 height 20
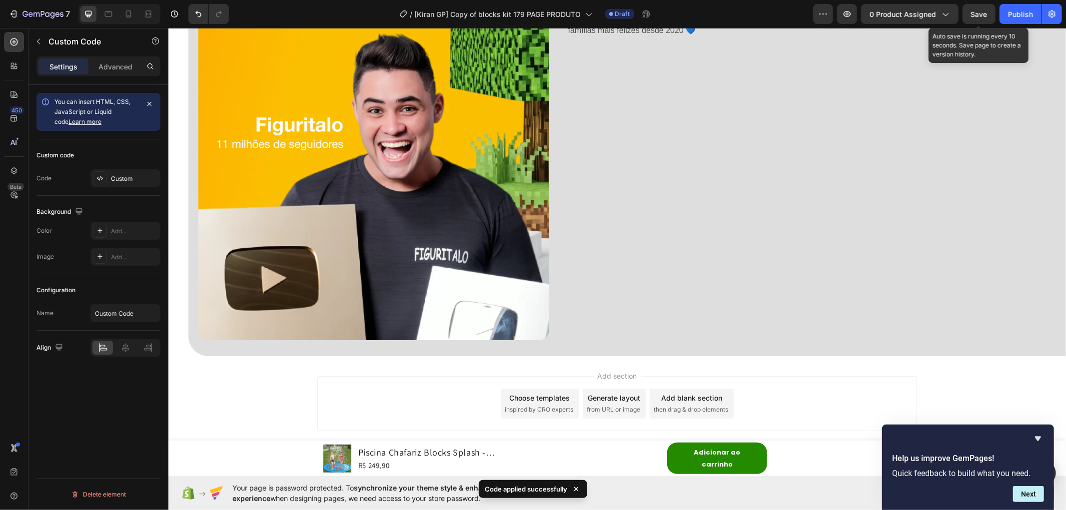
click at [985, 15] on span "Save" at bounding box center [979, 14] width 16 height 8
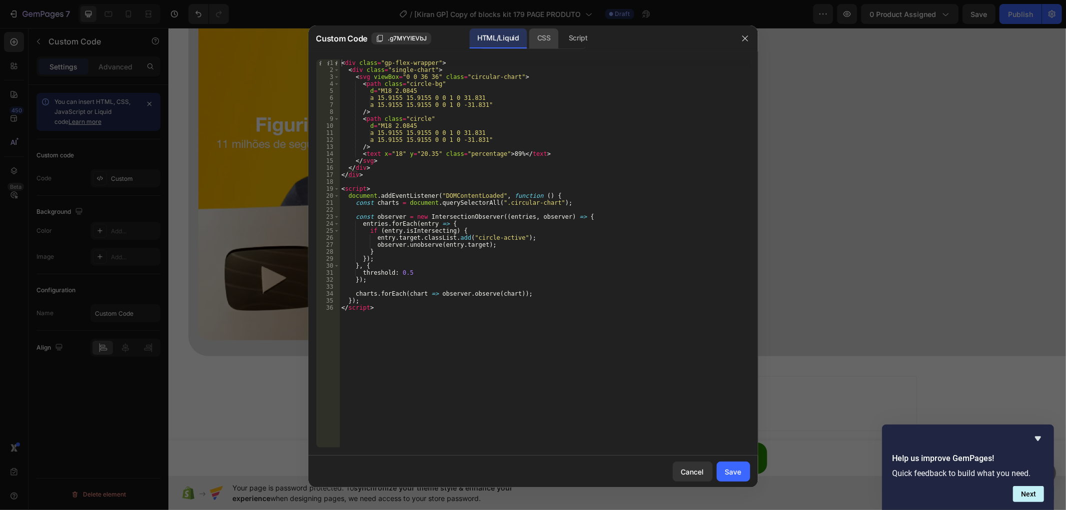
click at [543, 42] on div "CSS" at bounding box center [543, 38] width 29 height 20
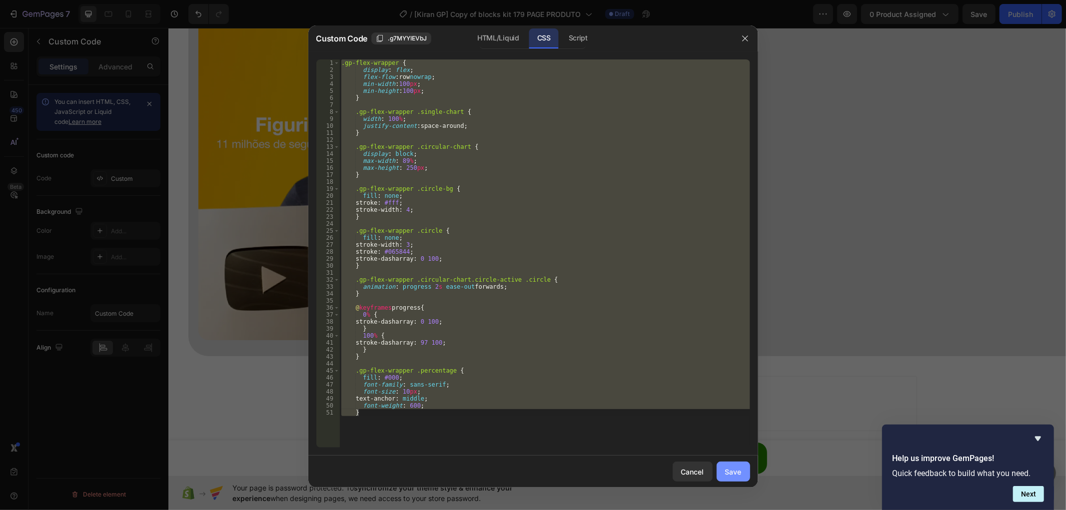
click at [744, 471] on button "Save" at bounding box center [733, 472] width 33 height 20
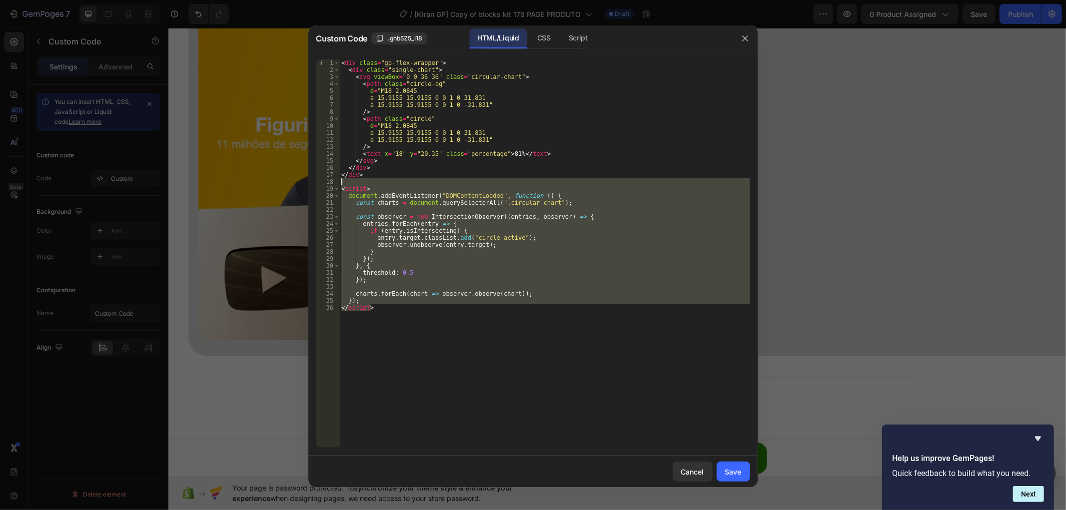
drag, startPoint x: 385, startPoint y: 315, endPoint x: 327, endPoint y: 181, distance: 146.0
click at [327, 181] on div "</script> 1 2 3 4 5 6 7 8 9 10 11 12 13 14 15 16 17 18 19 20 21 22 23 24 25 26 …" at bounding box center [533, 253] width 434 height 388
type textarea "<script>"
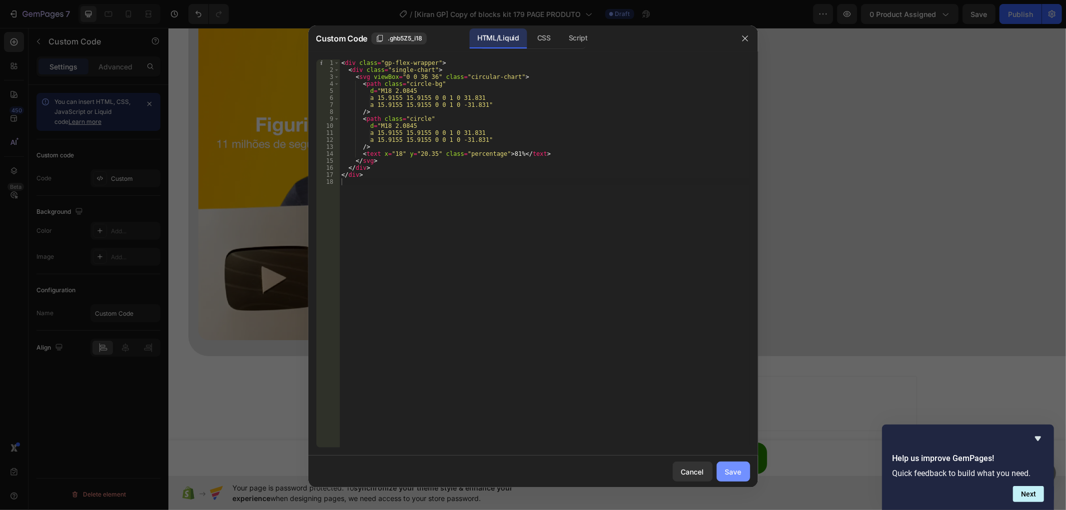
click at [737, 468] on div "Save" at bounding box center [733, 472] width 16 height 10
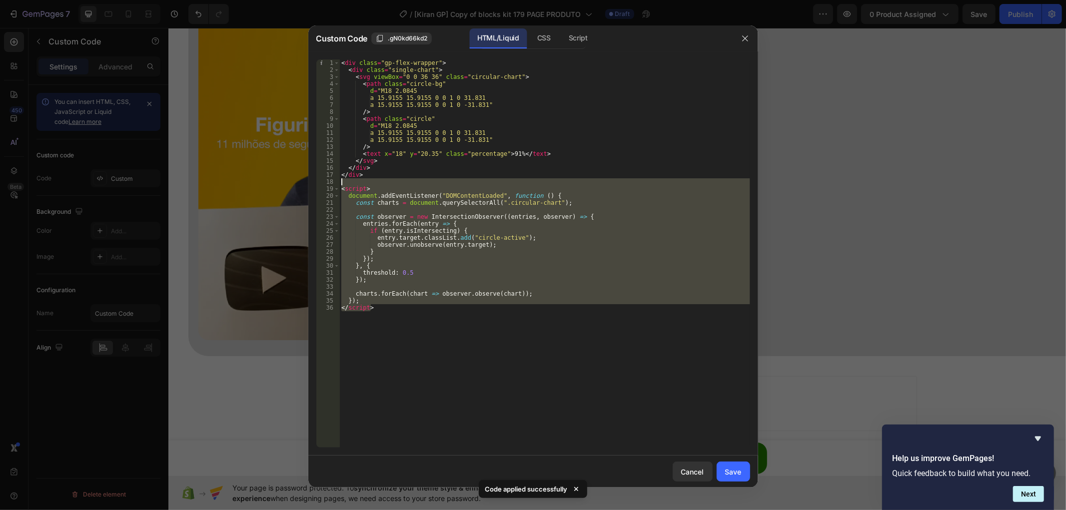
drag, startPoint x: 418, startPoint y: 307, endPoint x: 334, endPoint y: 183, distance: 150.2
click at [334, 183] on div "</script> 1 2 3 4 5 6 7 8 9 10 11 12 13 14 15 16 17 18 19 20 21 22 23 24 25 26 …" at bounding box center [533, 253] width 434 height 388
type textarea "<script>"
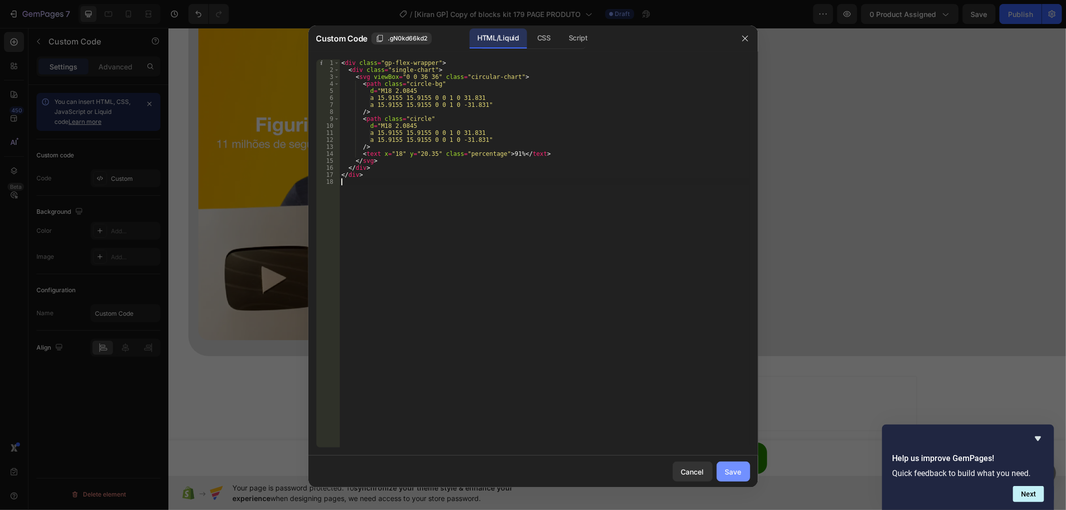
click at [725, 475] on div "Save" at bounding box center [733, 472] width 16 height 10
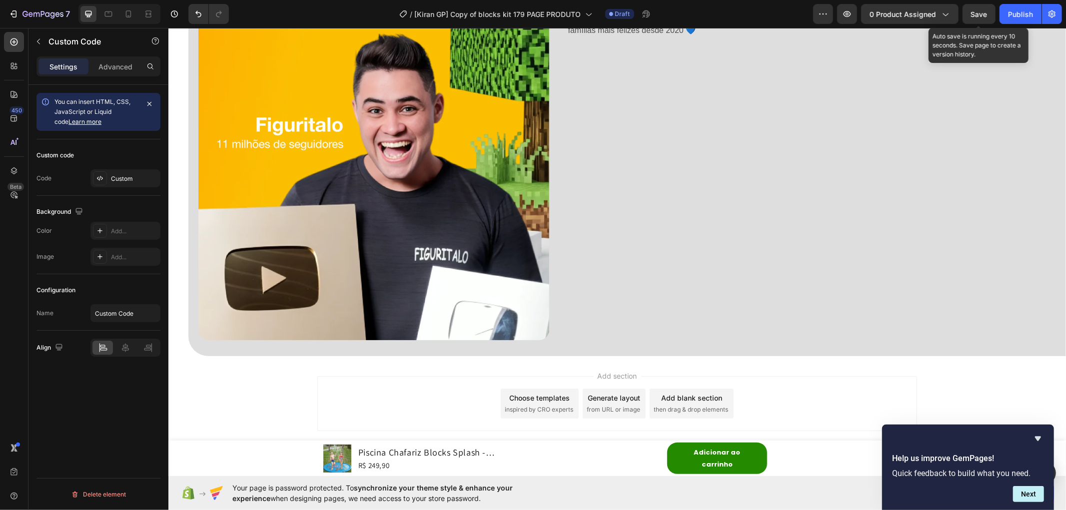
click at [980, 13] on span "Save" at bounding box center [979, 14] width 16 height 8
click at [1018, 12] on div "Publish" at bounding box center [1020, 14] width 25 height 10
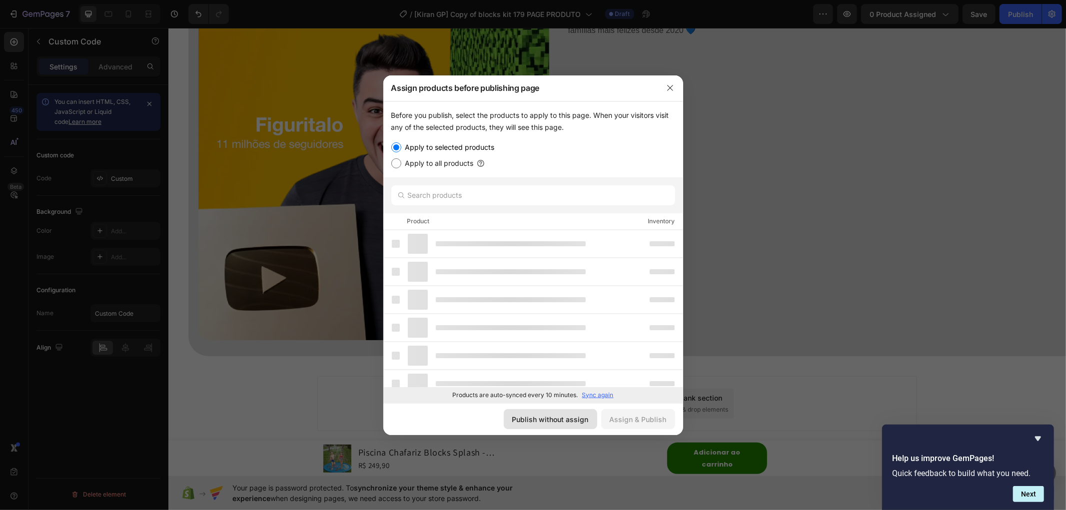
click at [591, 423] on button "Publish without assign" at bounding box center [550, 419] width 93 height 20
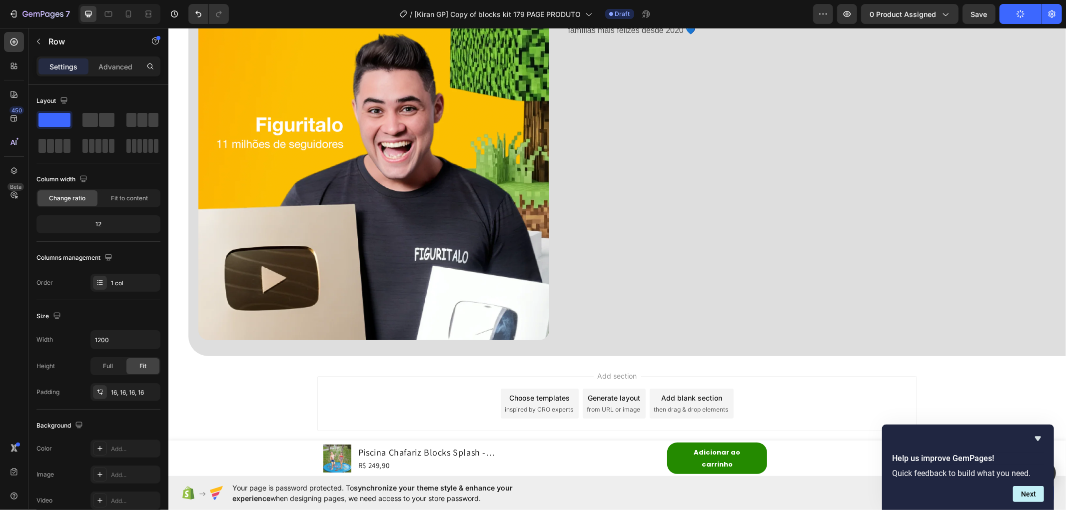
click at [513, 486] on span "synchronize your theme style & enhance your experience" at bounding box center [372, 493] width 280 height 19
drag, startPoint x: 821, startPoint y: 11, endPoint x: 818, endPoint y: 35, distance: 24.2
click at [821, 12] on icon "button" at bounding box center [823, 14] width 10 height 10
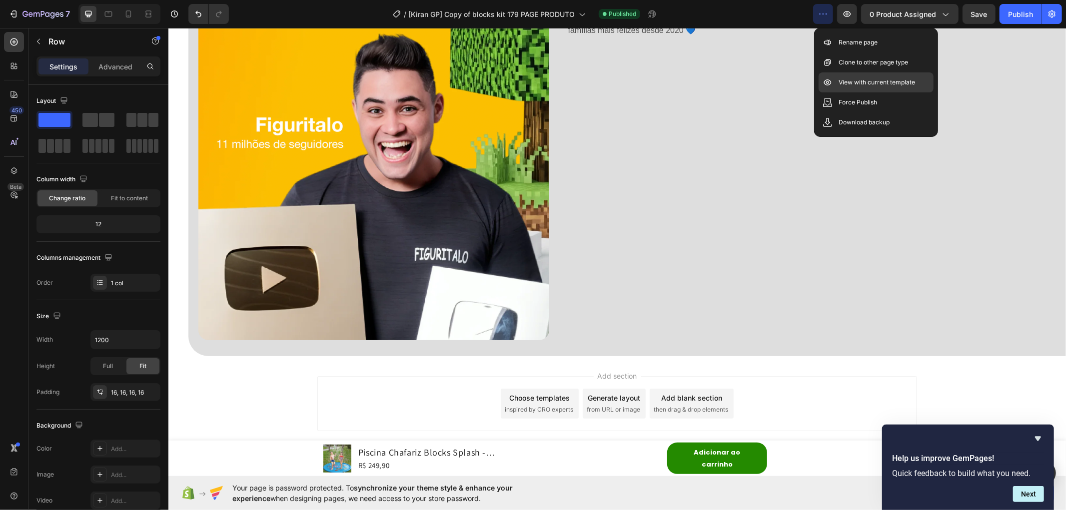
click at [835, 81] on div "View with current template" at bounding box center [876, 82] width 115 height 20
